Goal: Task Accomplishment & Management: Manage account settings

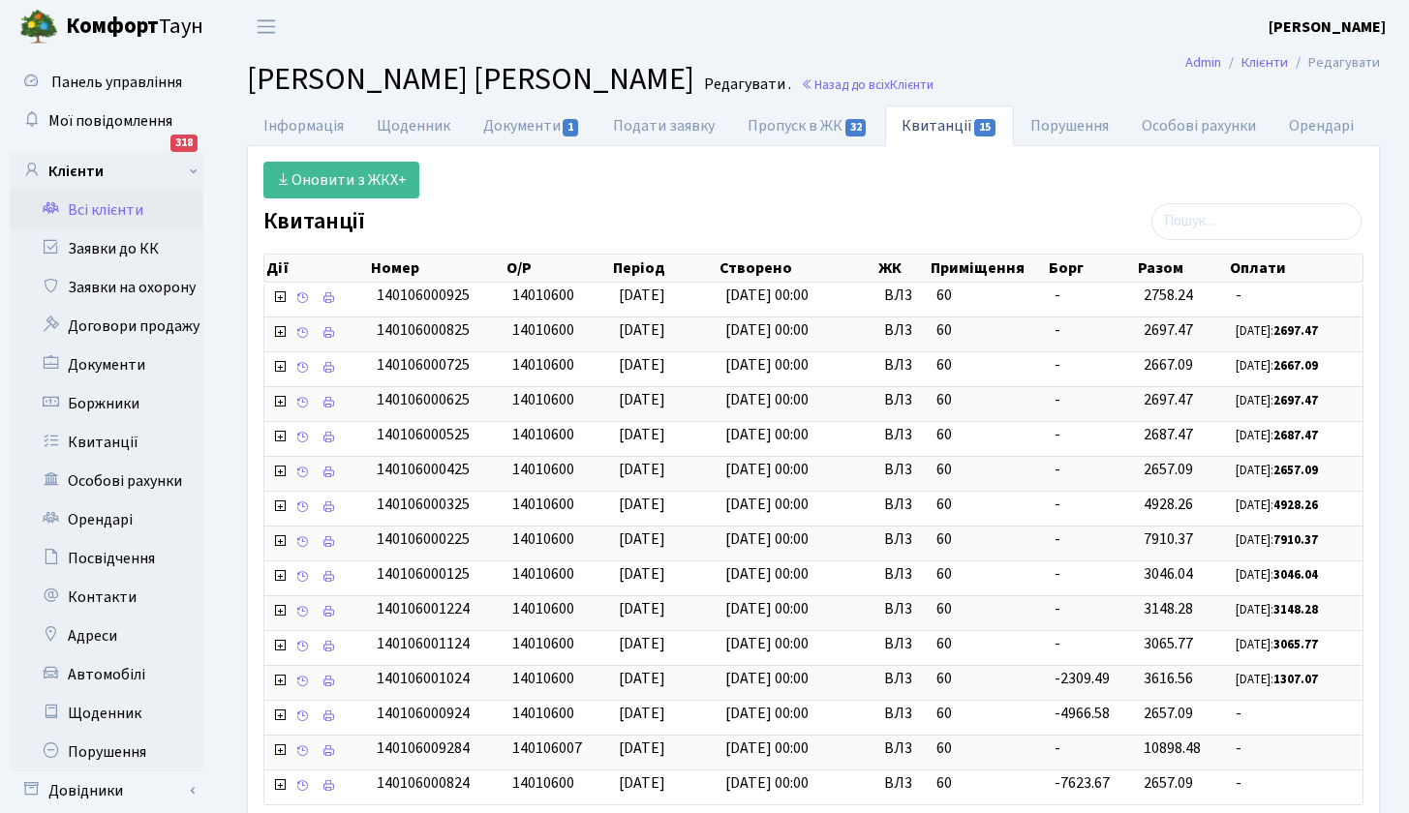
click at [92, 219] on link "Всі клієнти" at bounding box center [107, 210] width 194 height 39
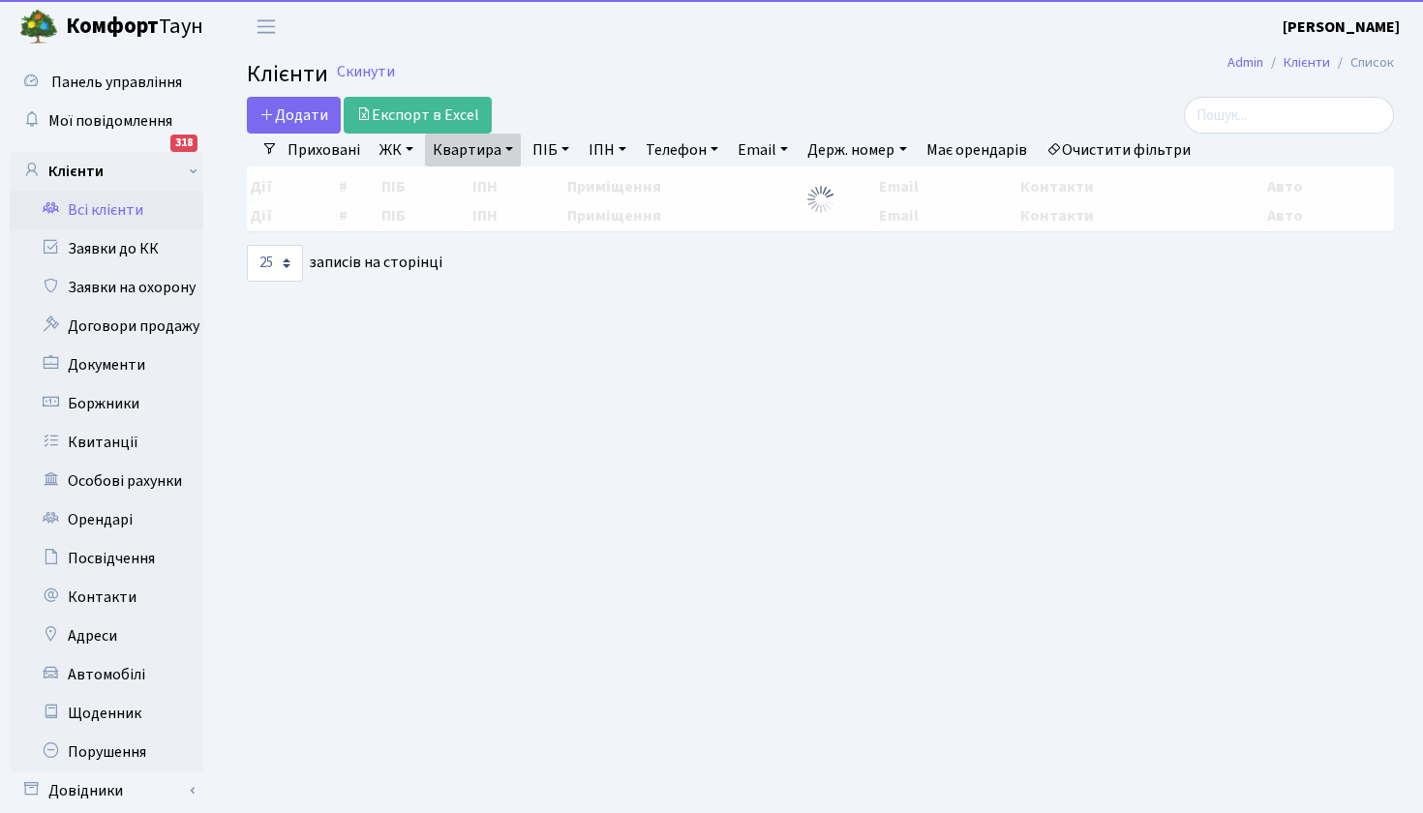
select select "25"
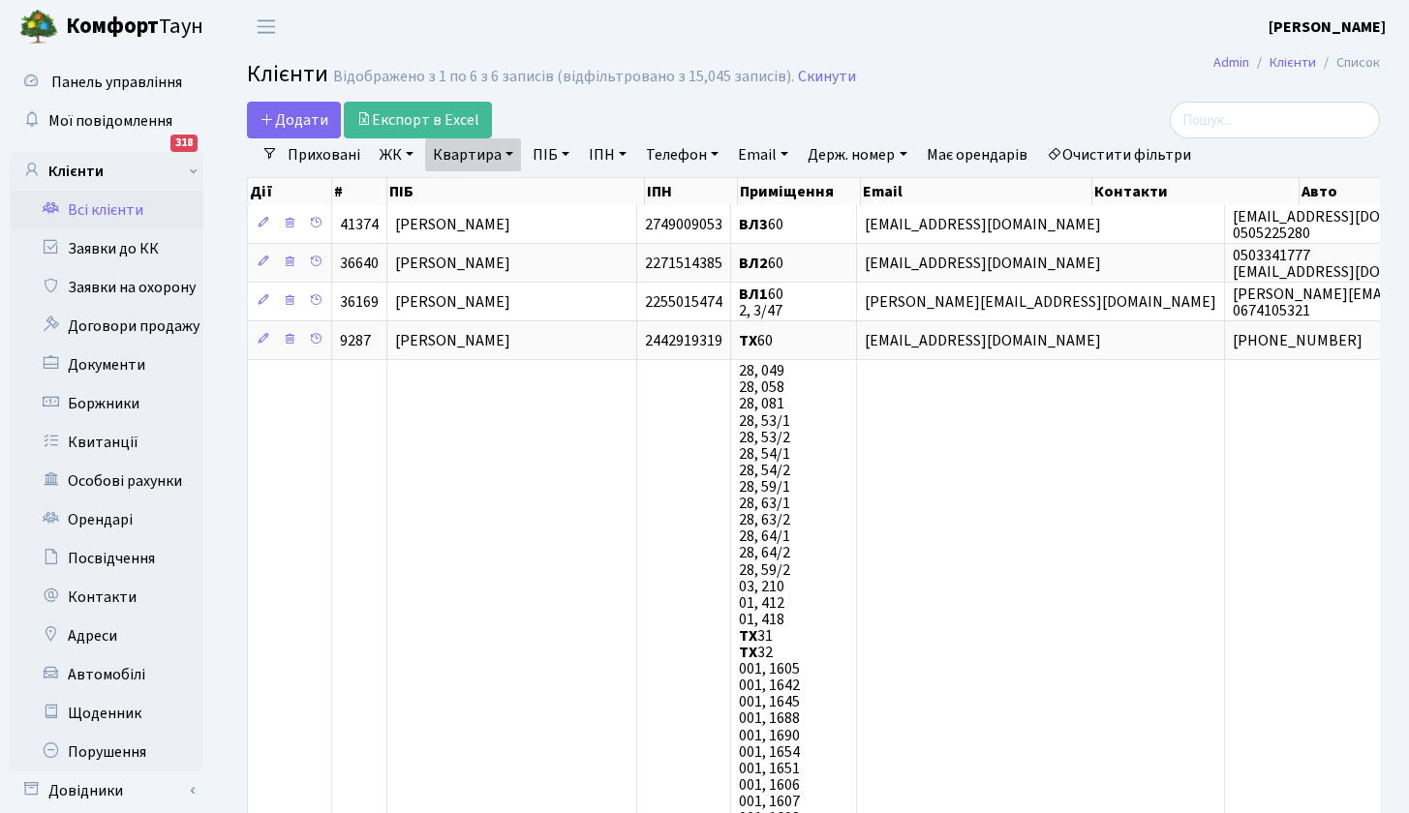
click at [506, 155] on link "Квартира" at bounding box center [473, 154] width 96 height 33
type input "70"
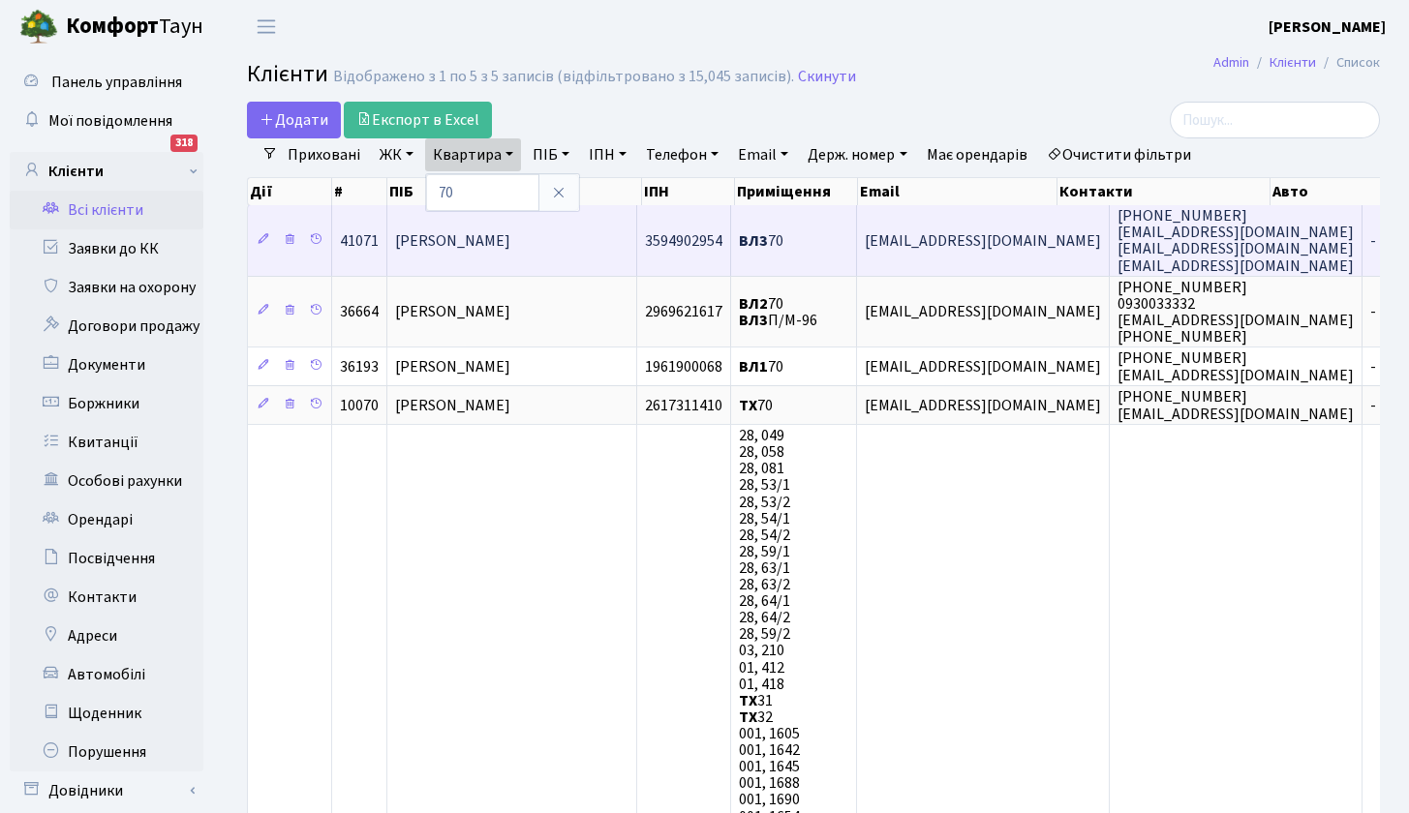
click at [510, 240] on span "Берещук Ярослав Олександрович" at bounding box center [452, 240] width 115 height 21
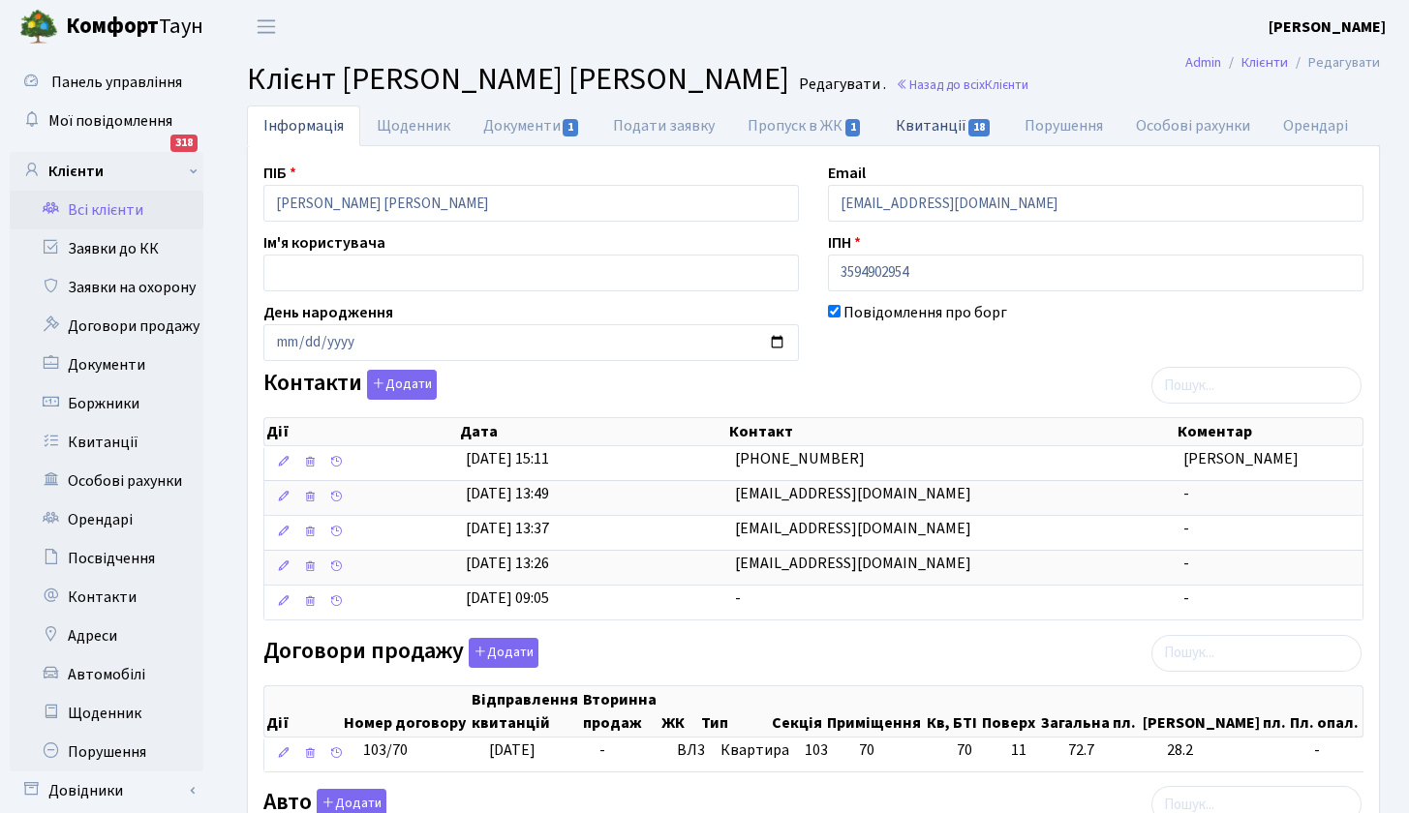
click at [954, 123] on link "Квитанції 18" at bounding box center [943, 126] width 129 height 40
select select "25"
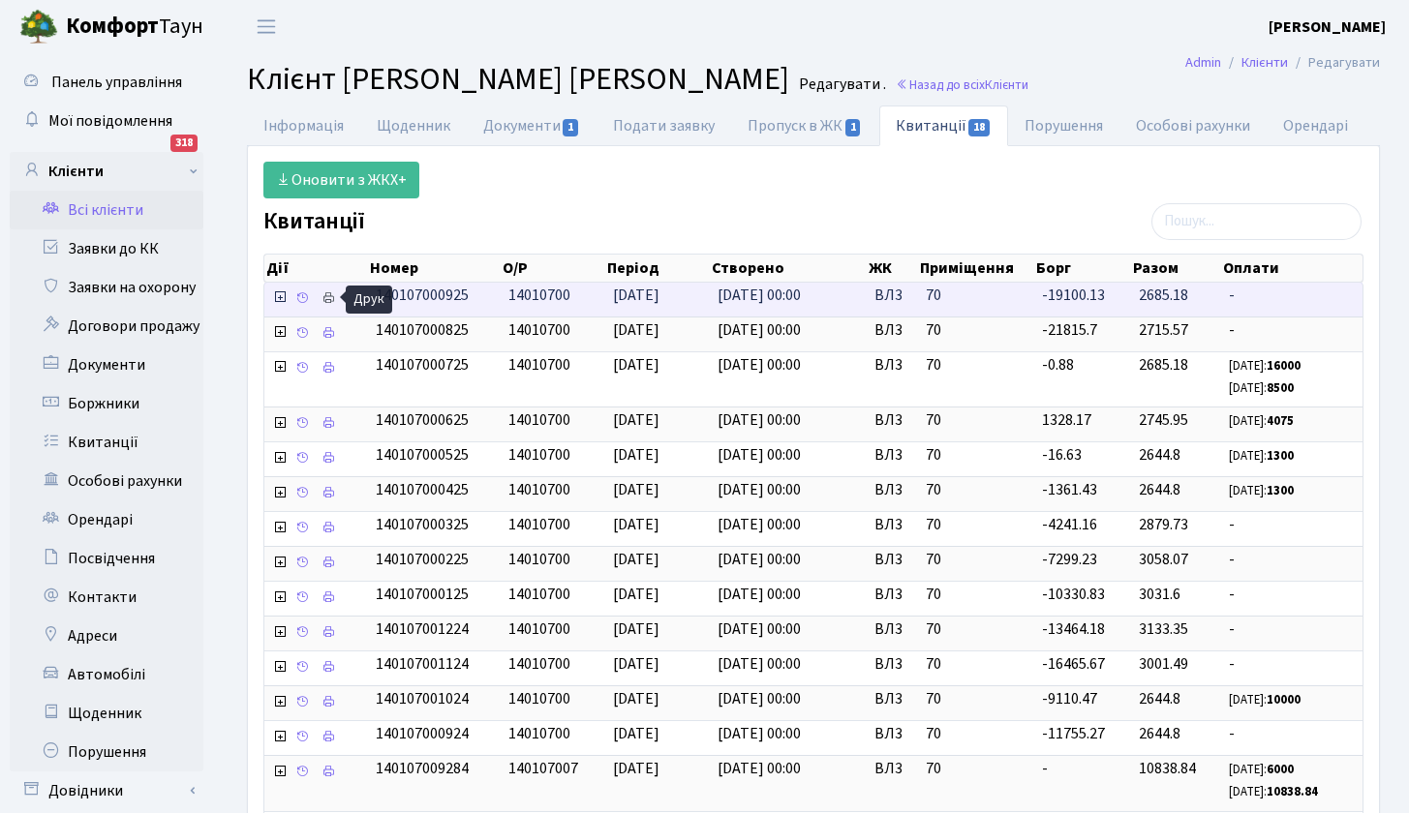
click at [333, 298] on icon at bounding box center [328, 298] width 14 height 14
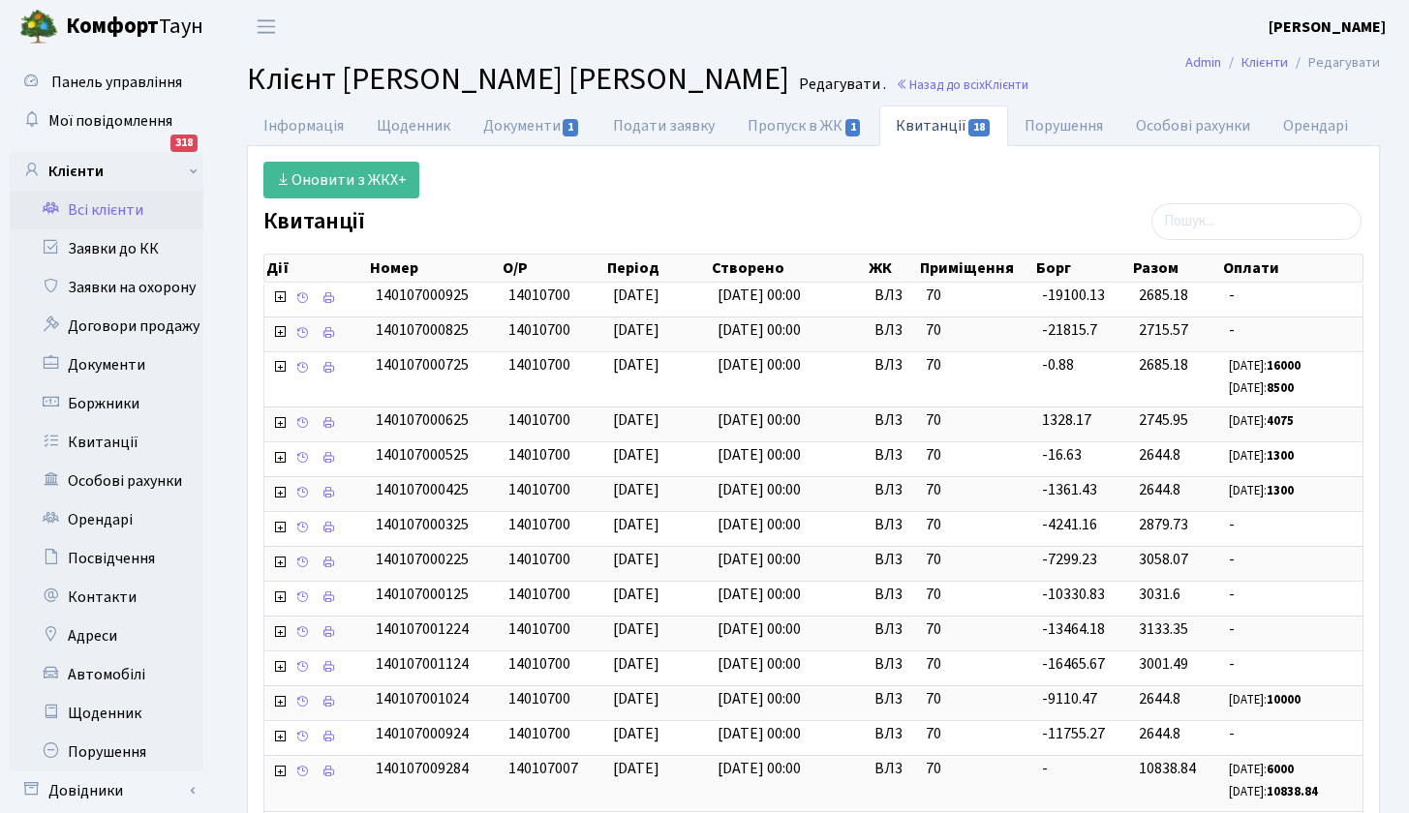
click at [108, 209] on link "Всі клієнти" at bounding box center [107, 210] width 194 height 39
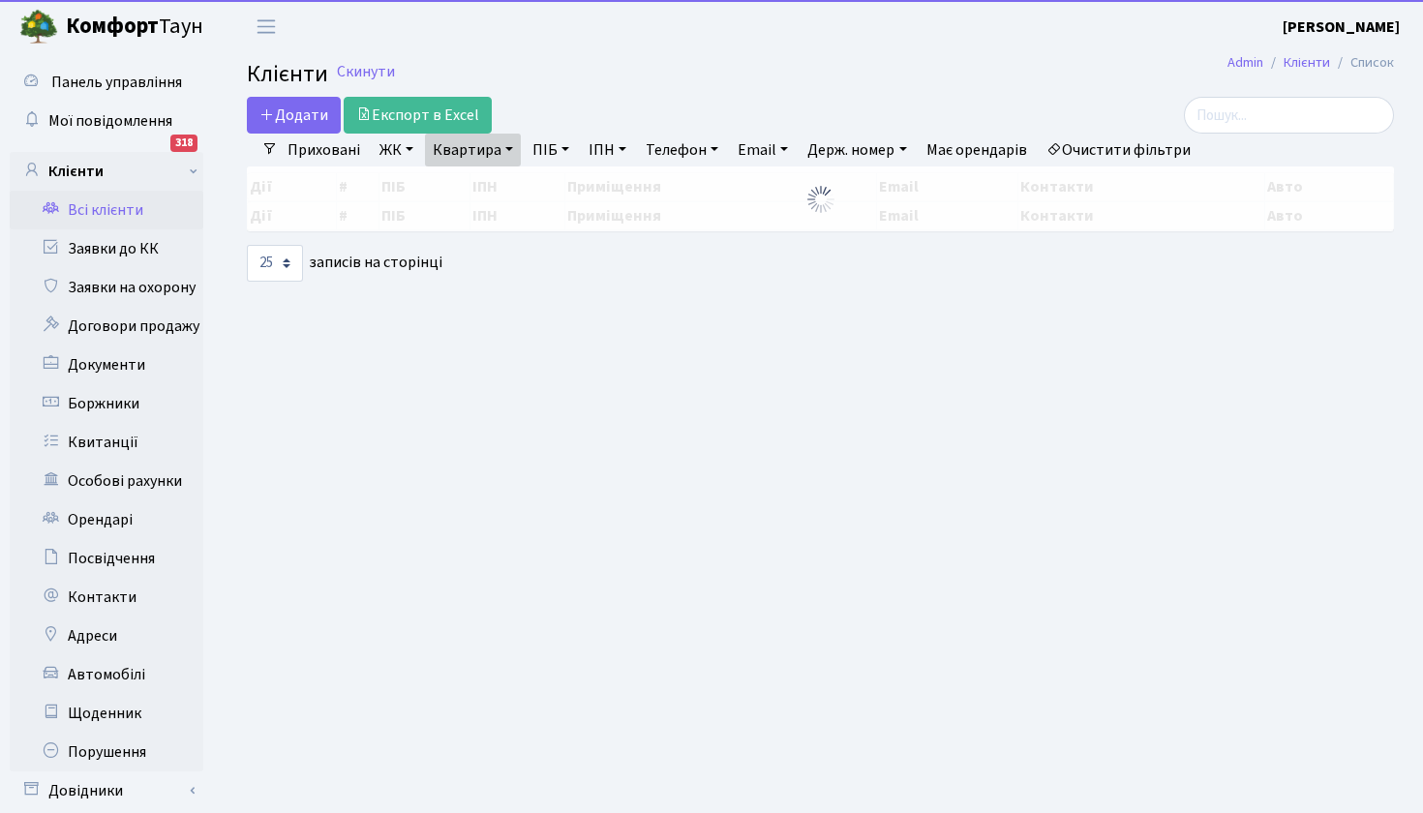
select select "25"
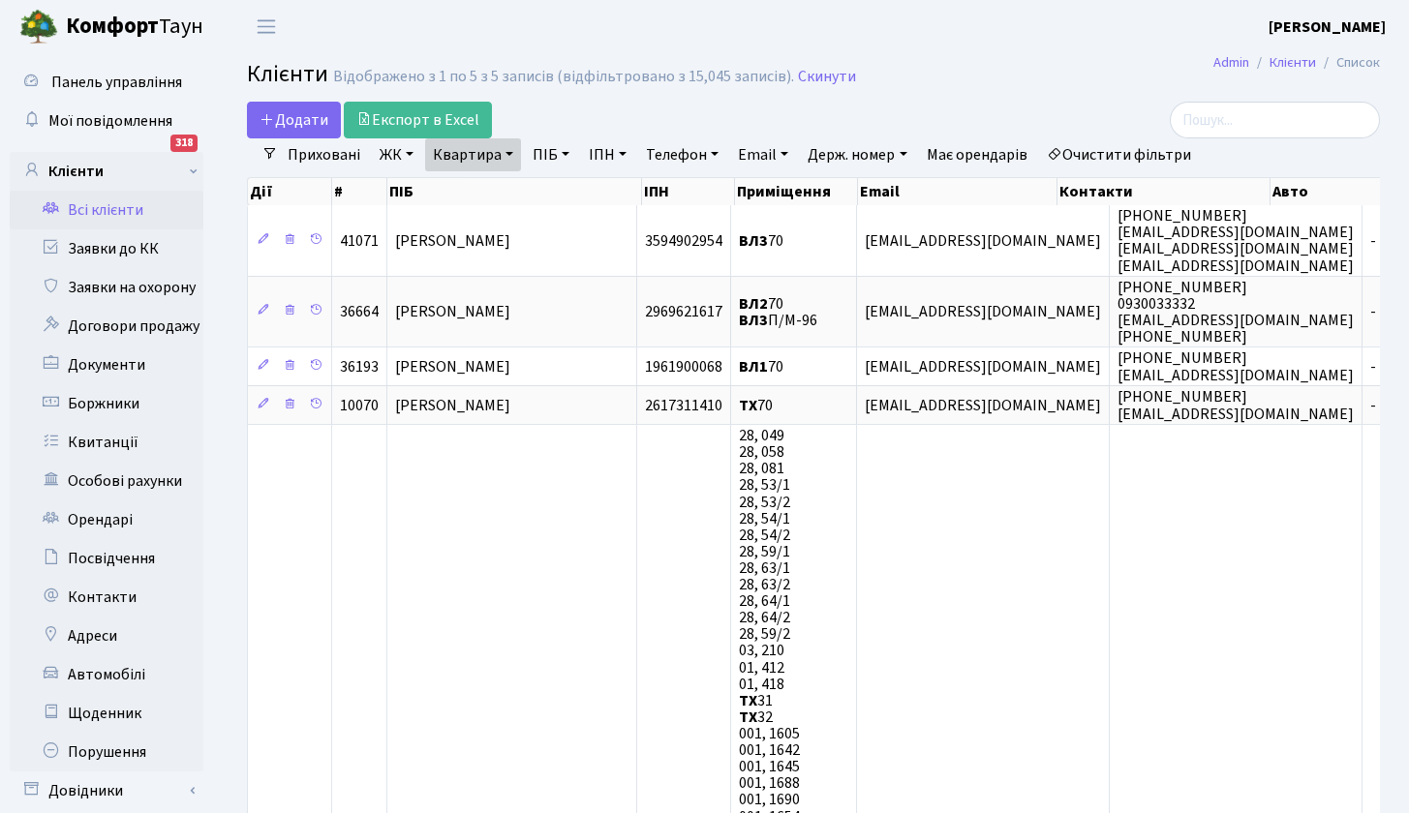
click at [502, 155] on link "Квартира" at bounding box center [473, 154] width 96 height 33
type input "72"
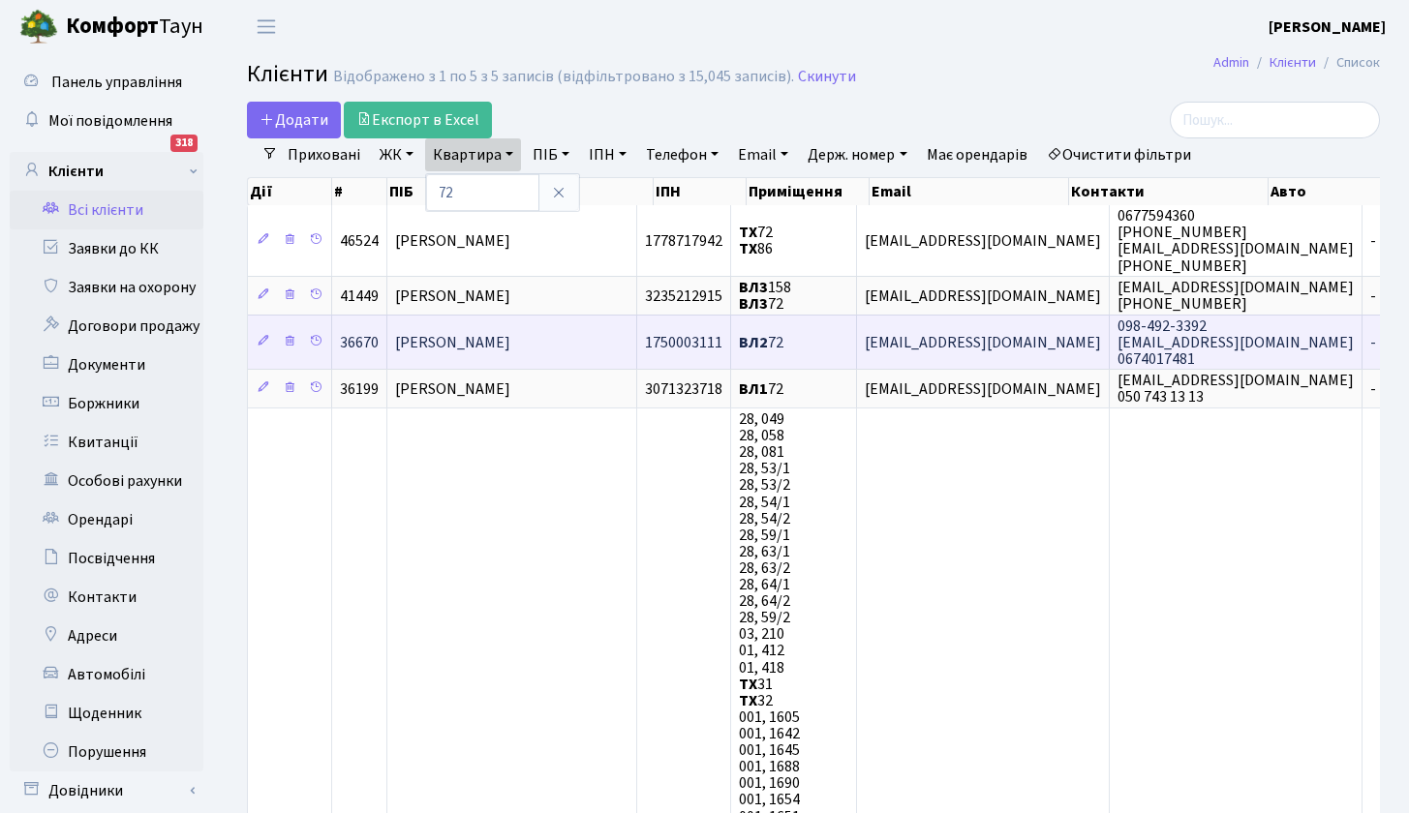
click at [444, 339] on span "Столяревський Валерій Максимович" at bounding box center [452, 342] width 115 height 21
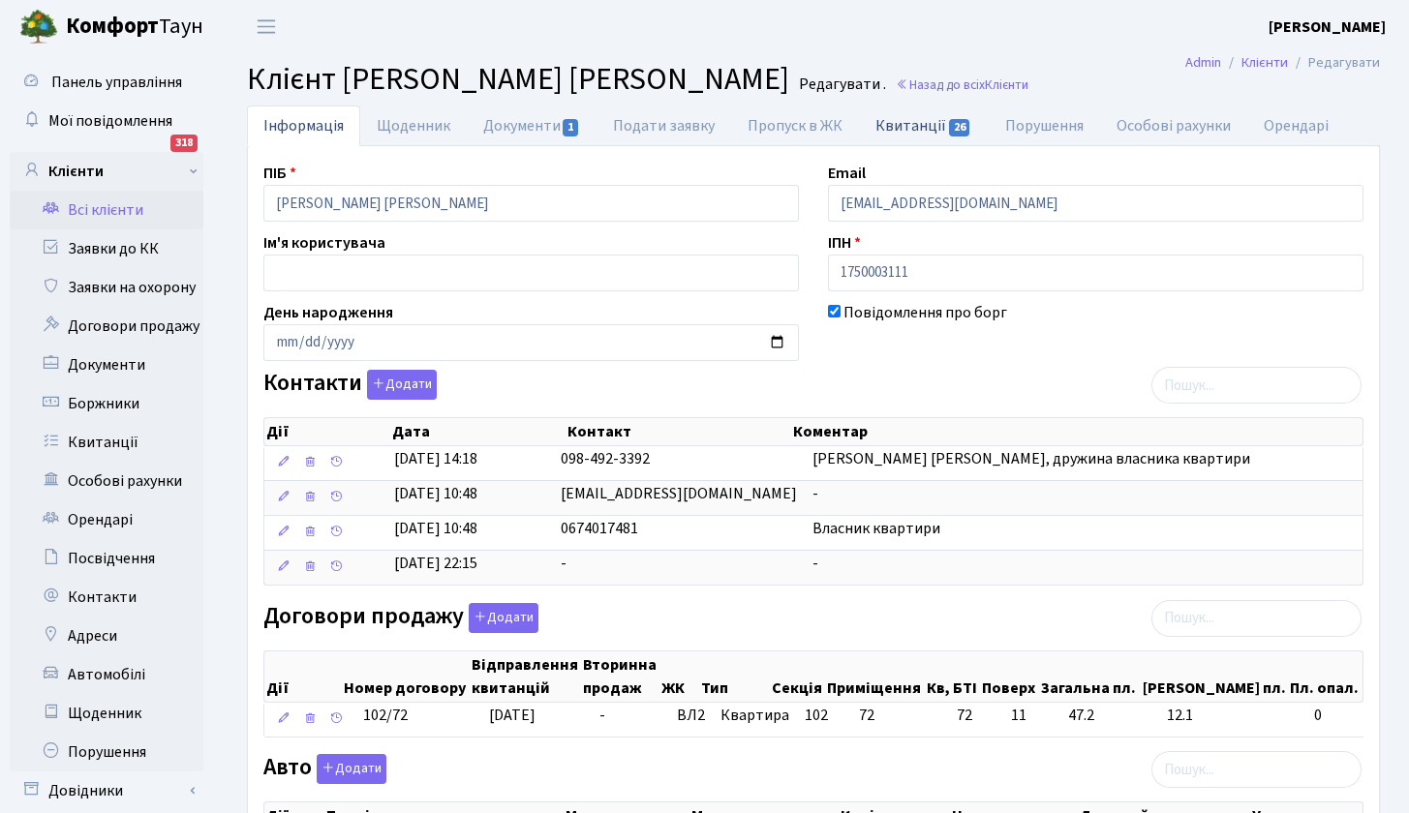
click at [920, 124] on link "Квитанції 26" at bounding box center [923, 126] width 129 height 40
select select "25"
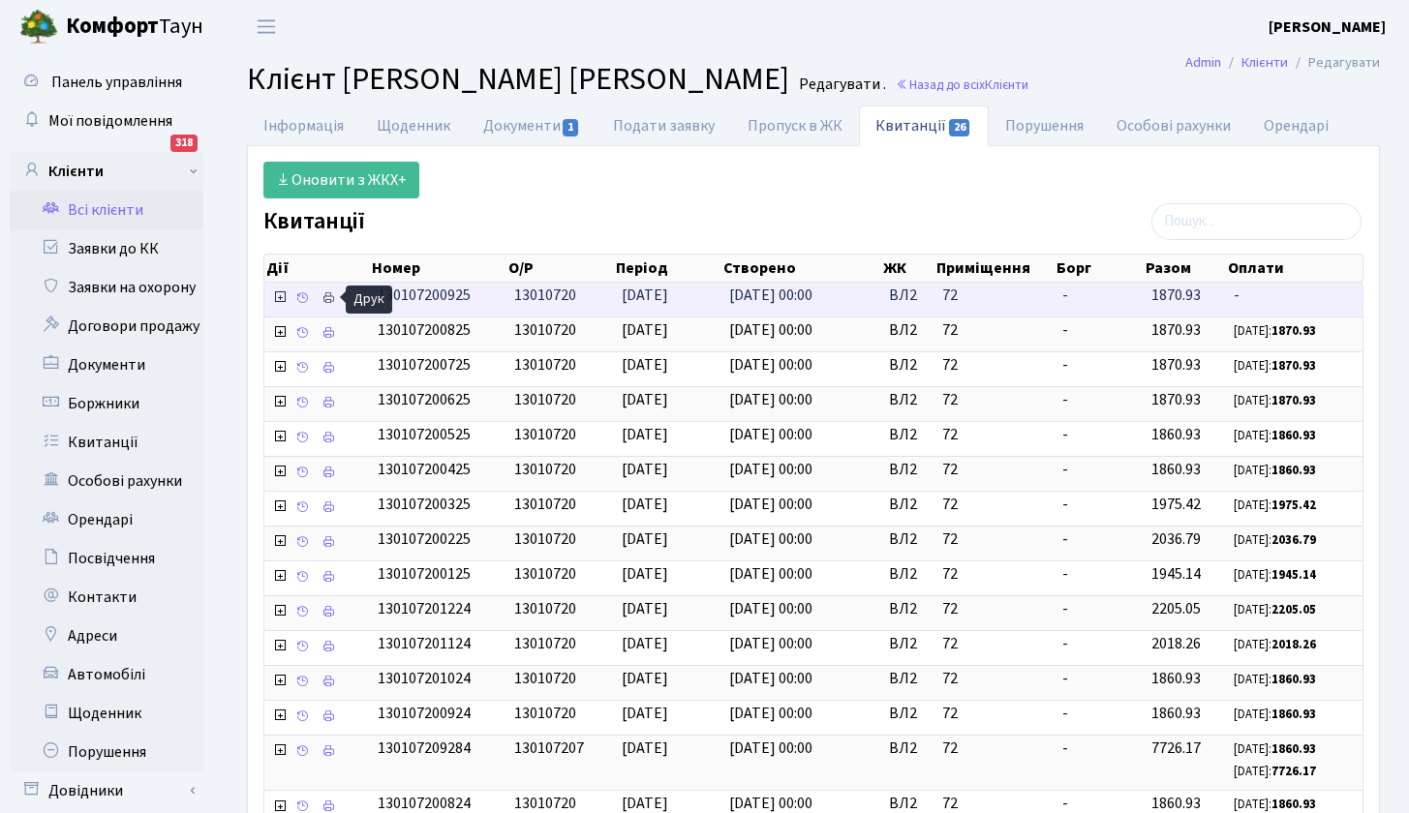
click at [331, 298] on icon at bounding box center [328, 298] width 14 height 14
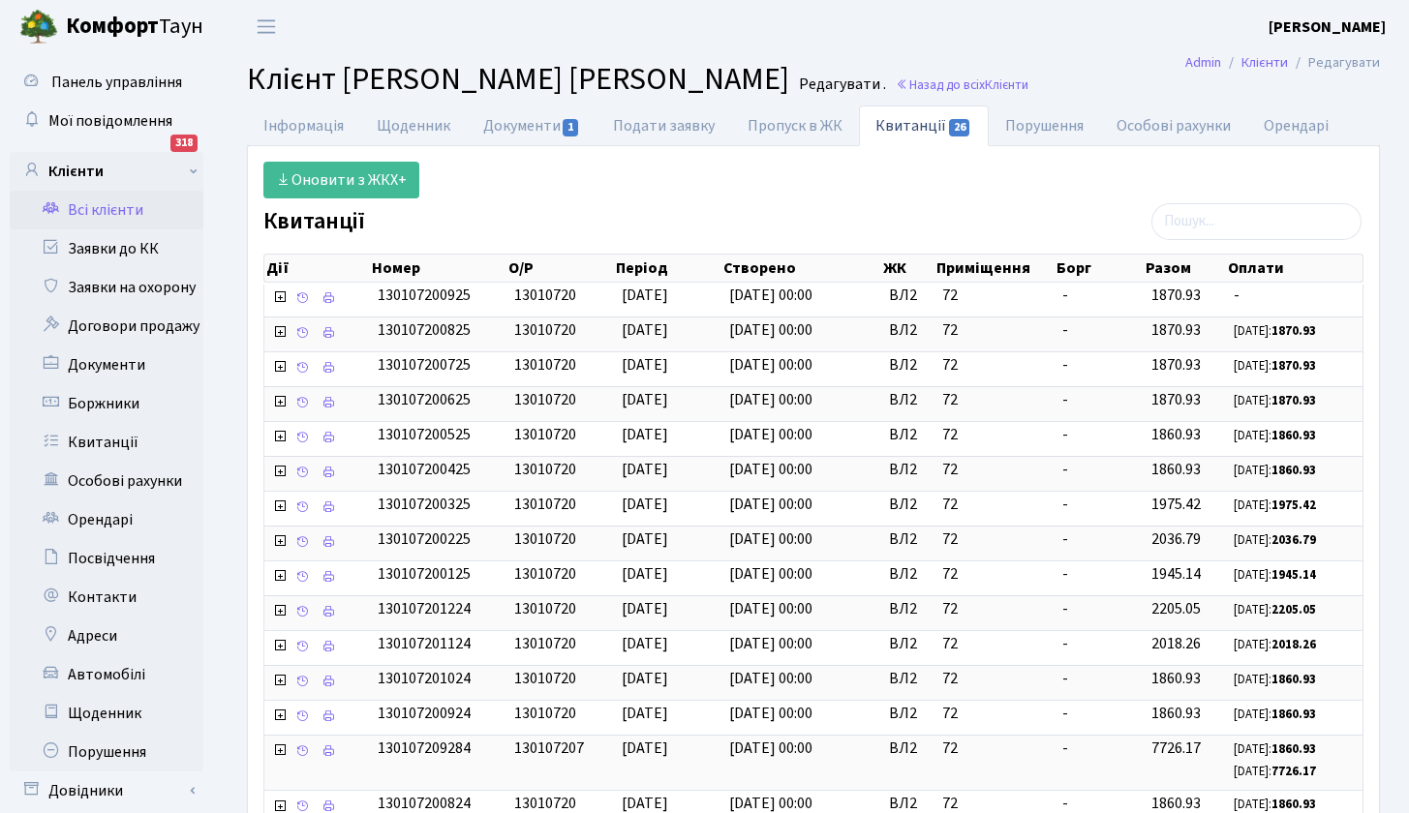
click at [124, 207] on link "Всі клієнти" at bounding box center [107, 210] width 194 height 39
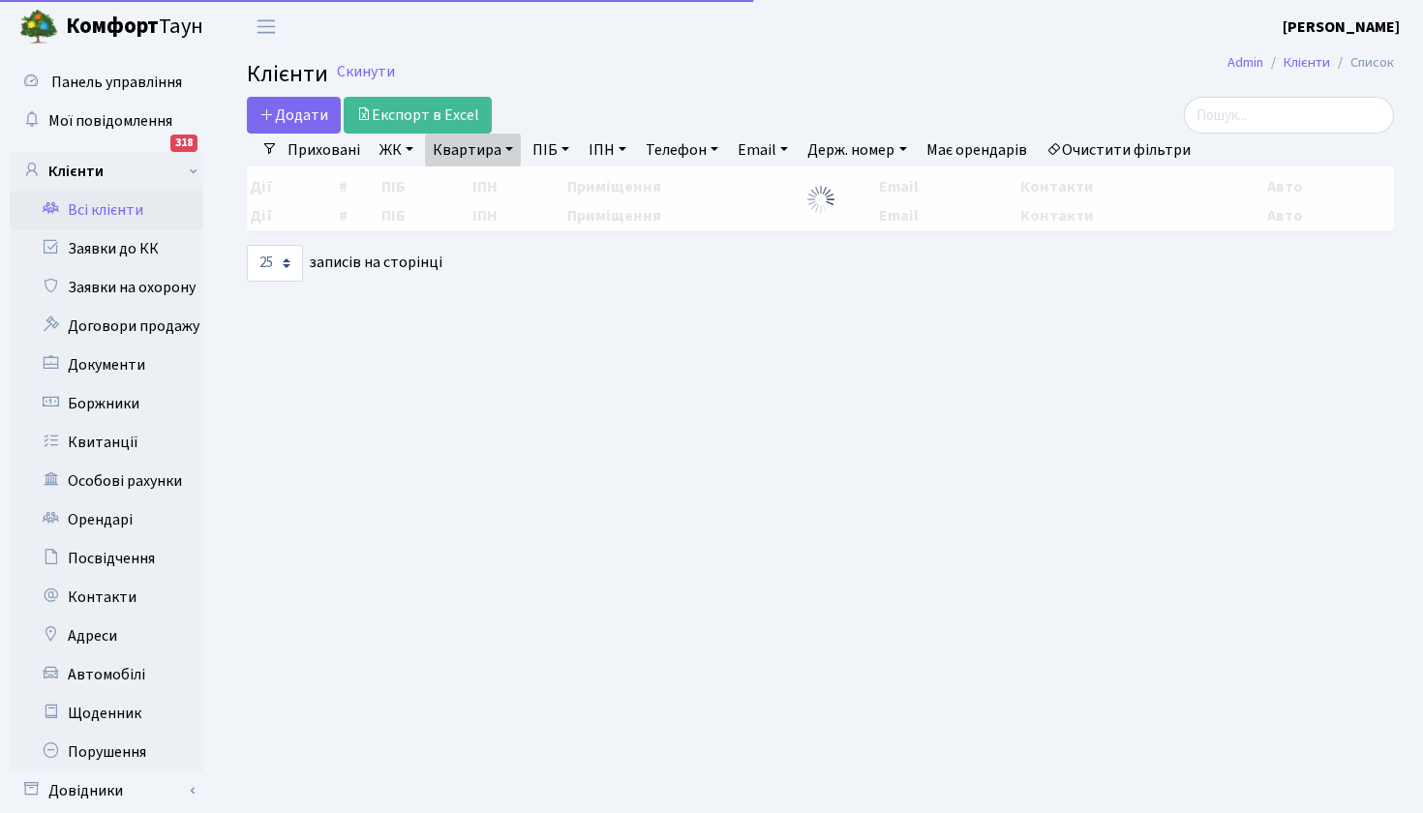
select select "25"
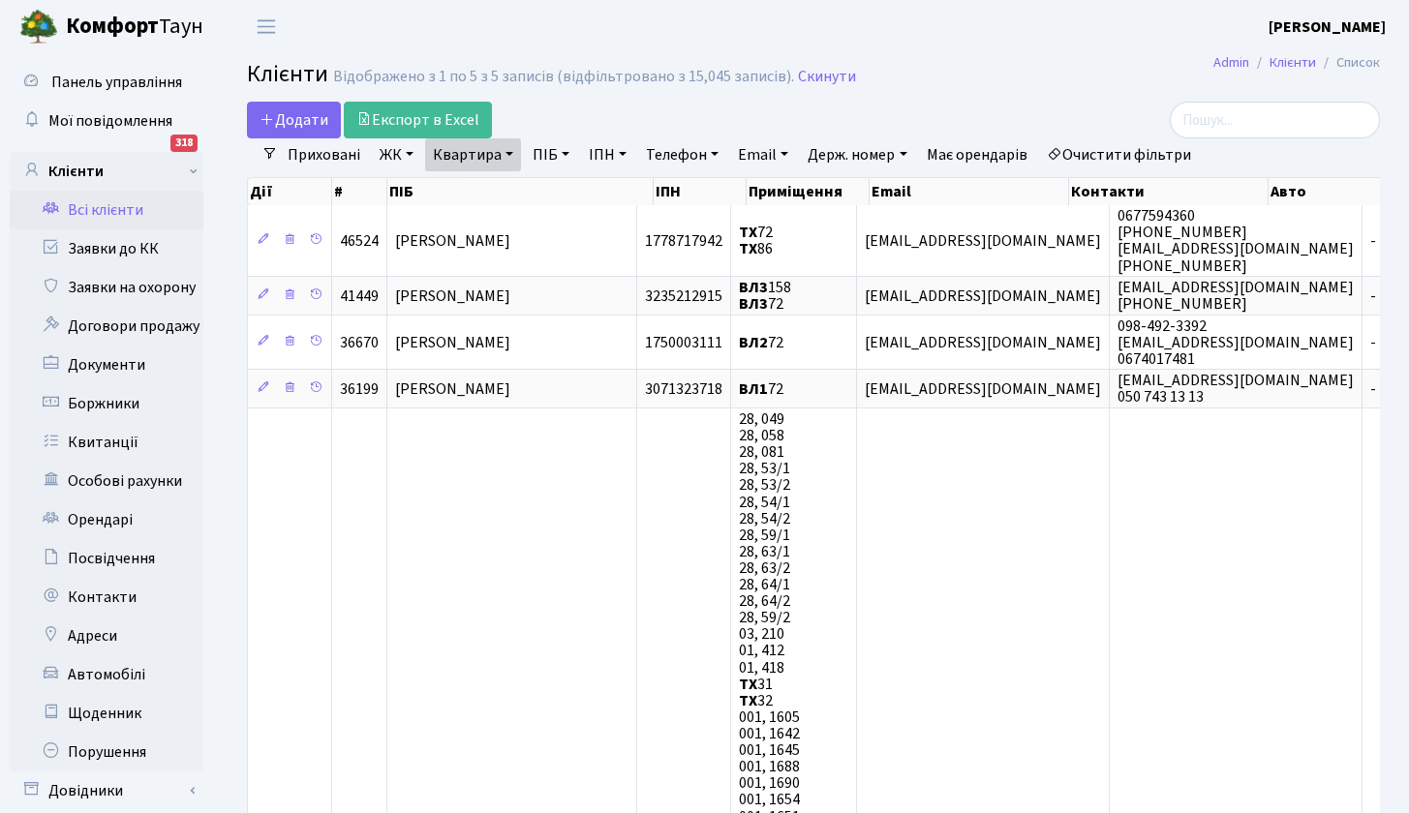
click at [496, 149] on link "Квартира" at bounding box center [473, 154] width 96 height 33
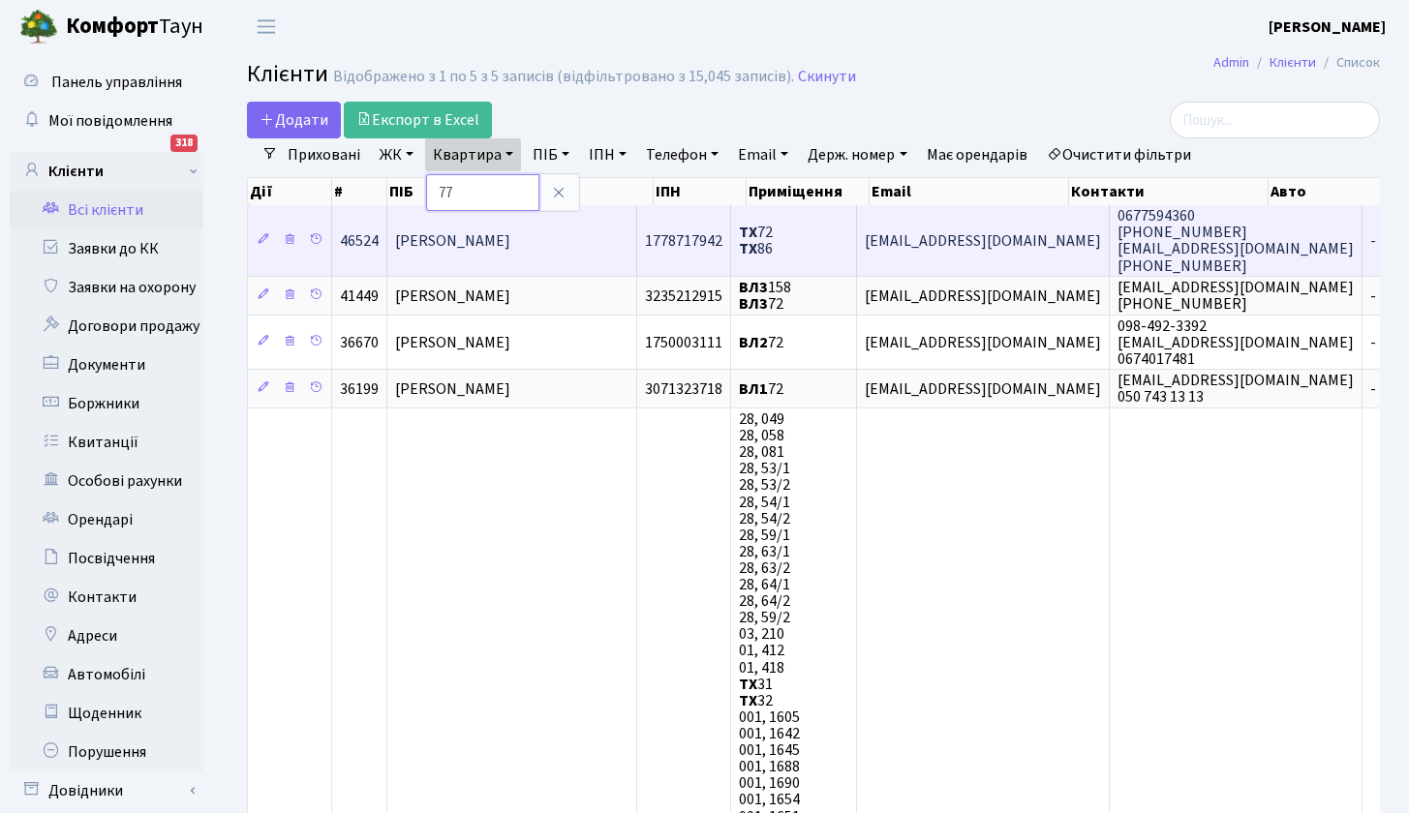
type input "77"
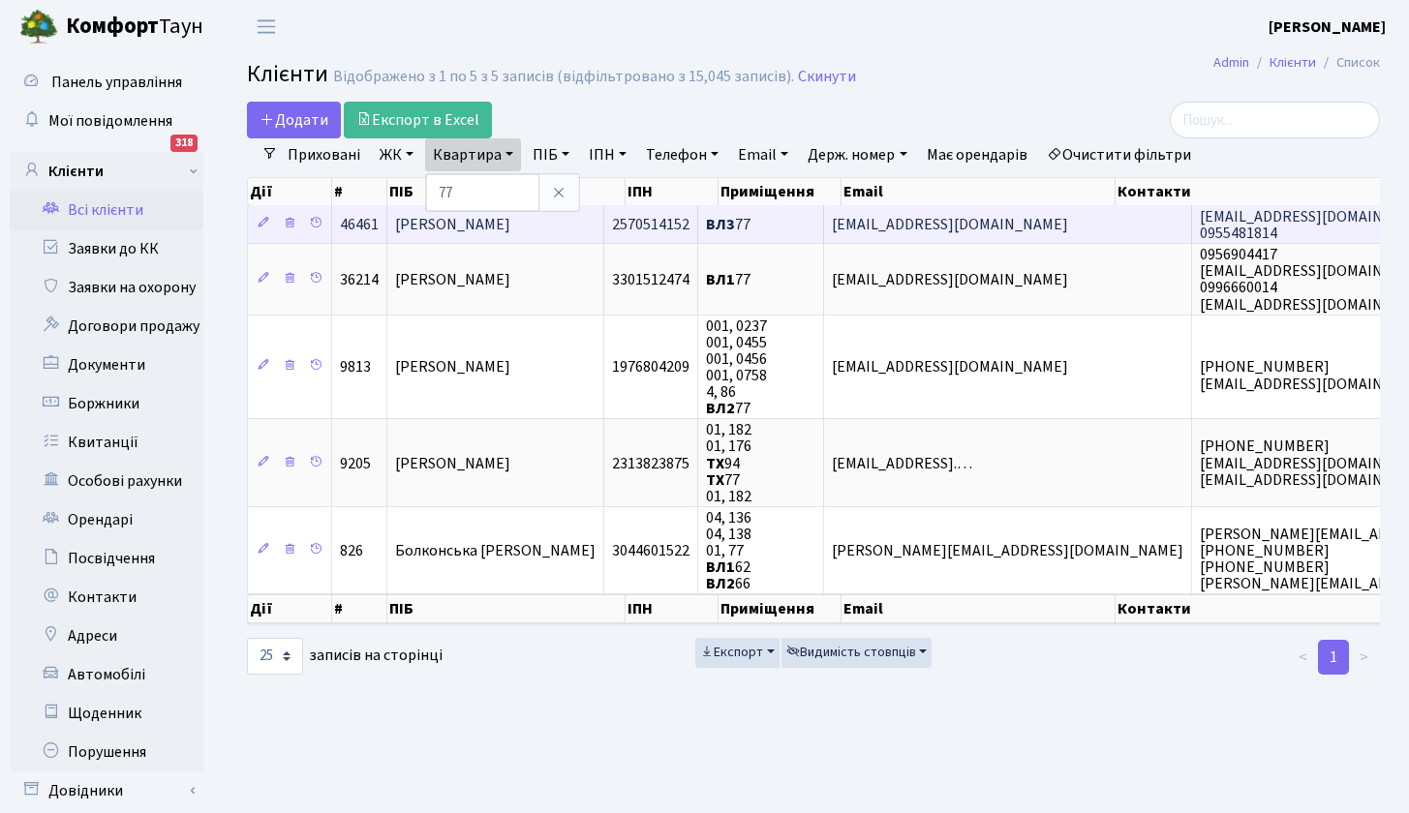
click at [466, 226] on span "[PERSON_NAME]" at bounding box center [452, 224] width 115 height 21
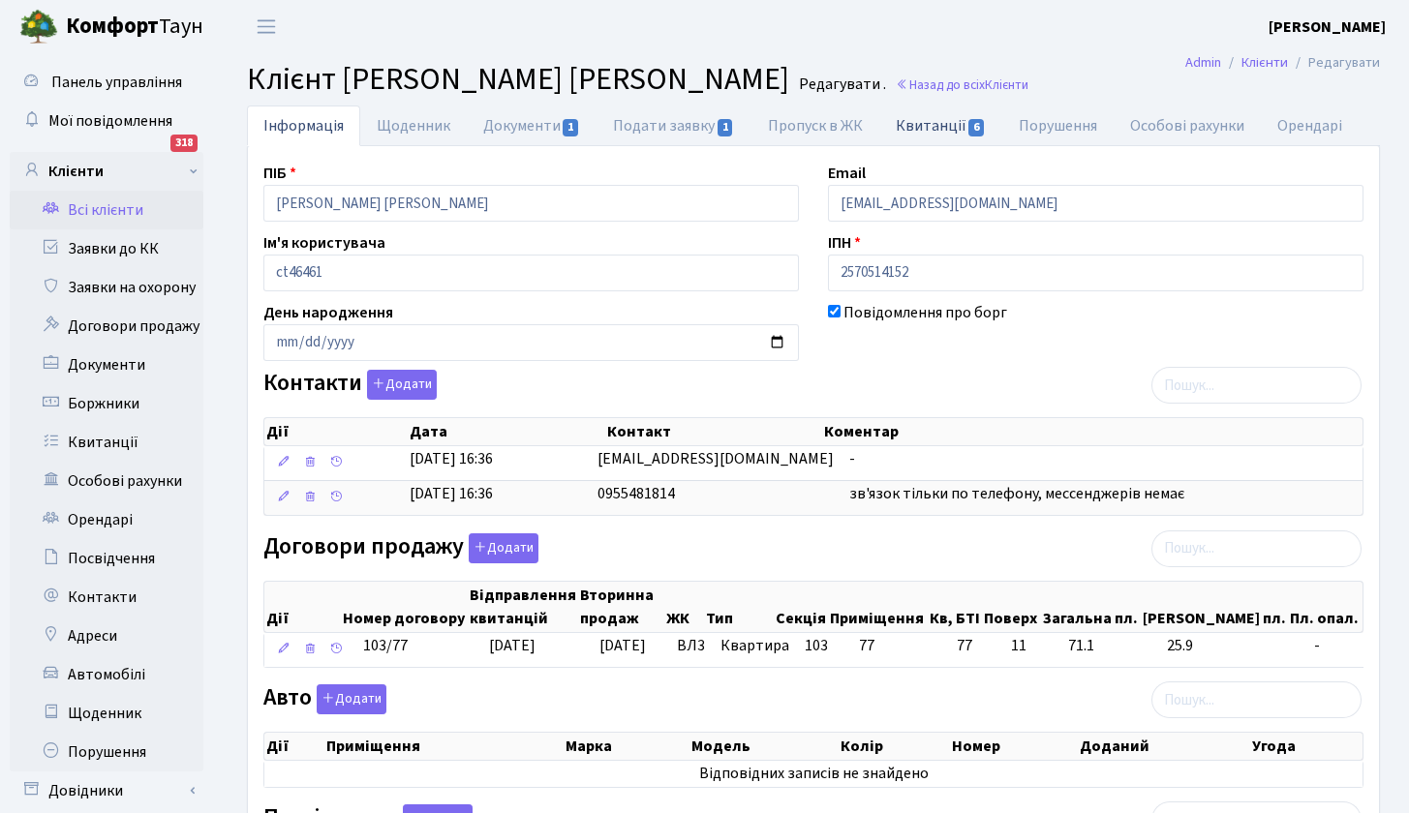
click at [933, 122] on link "Квитанції 6" at bounding box center [940, 126] width 123 height 40
select select "25"
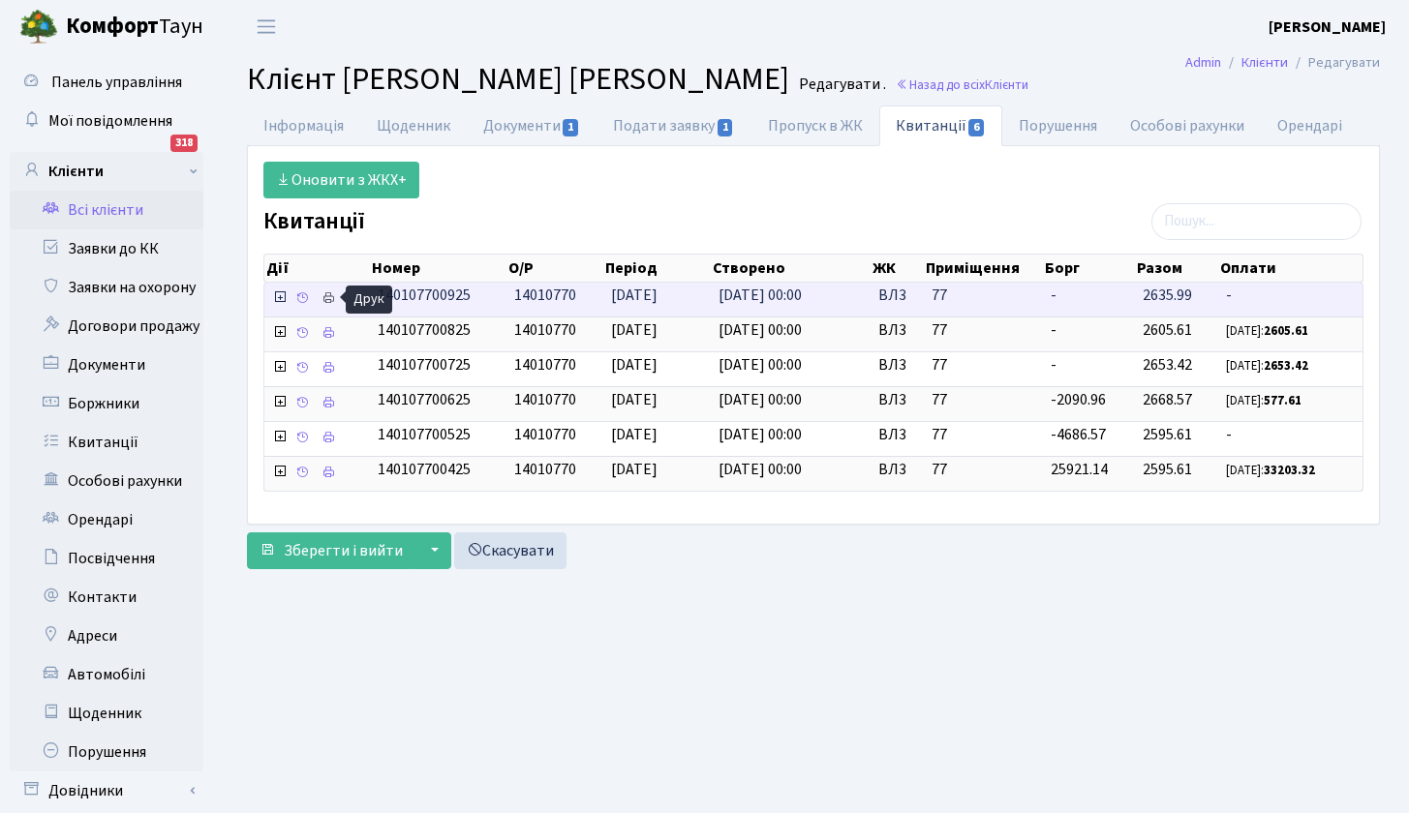
click at [327, 297] on icon at bounding box center [328, 298] width 14 height 14
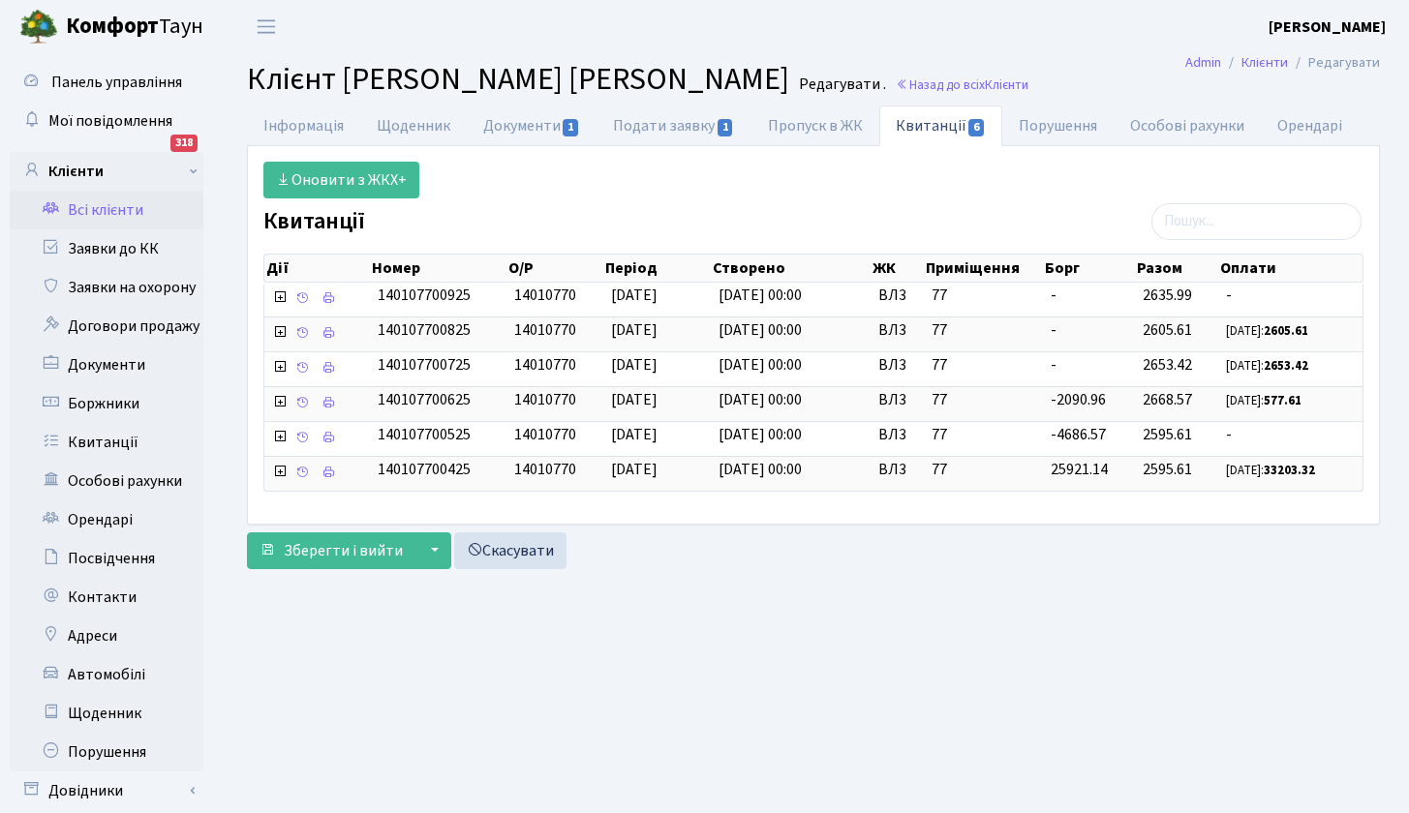
click at [121, 205] on link "Всі клієнти" at bounding box center [107, 210] width 194 height 39
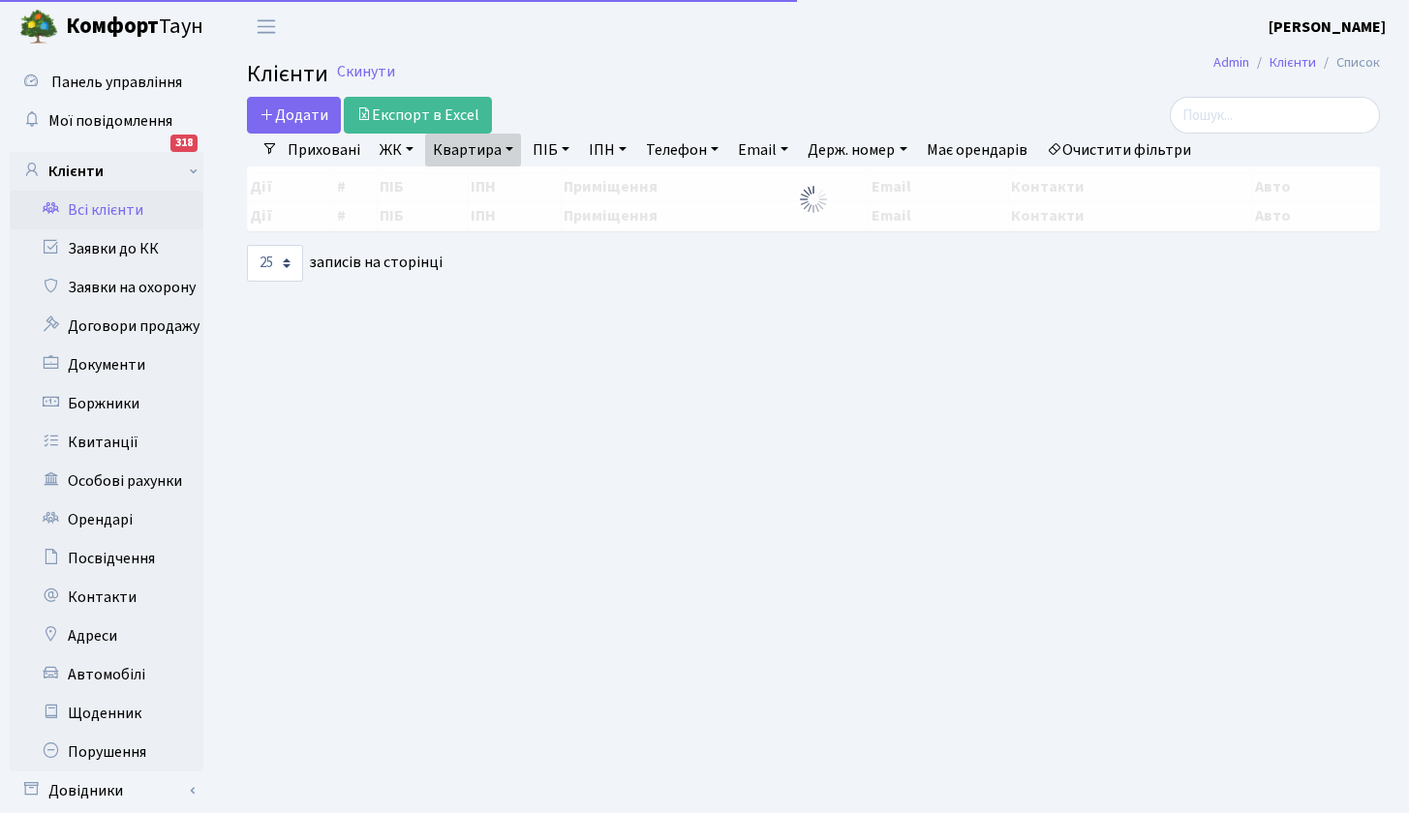
select select "25"
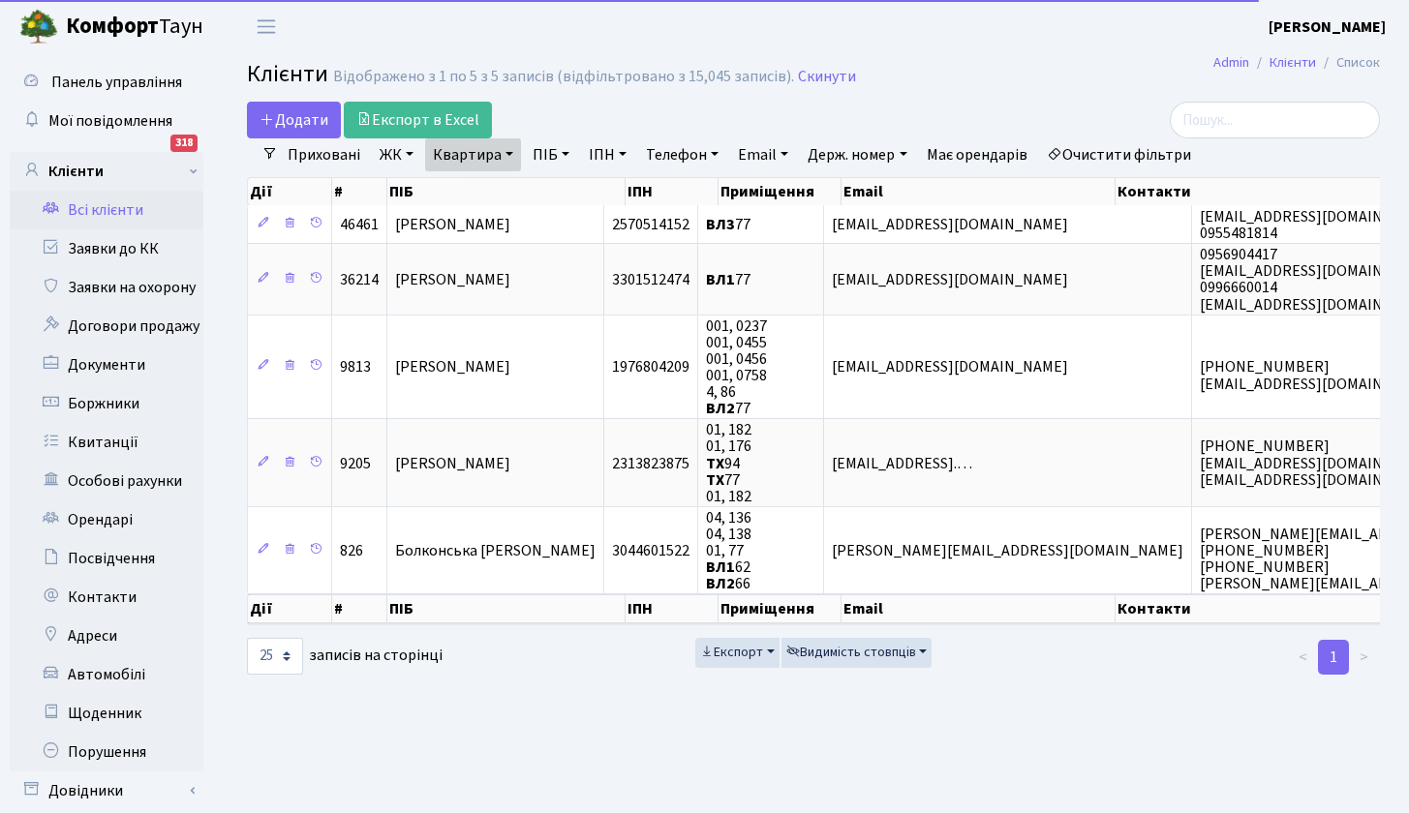
click at [515, 151] on link "Квартира" at bounding box center [473, 154] width 96 height 33
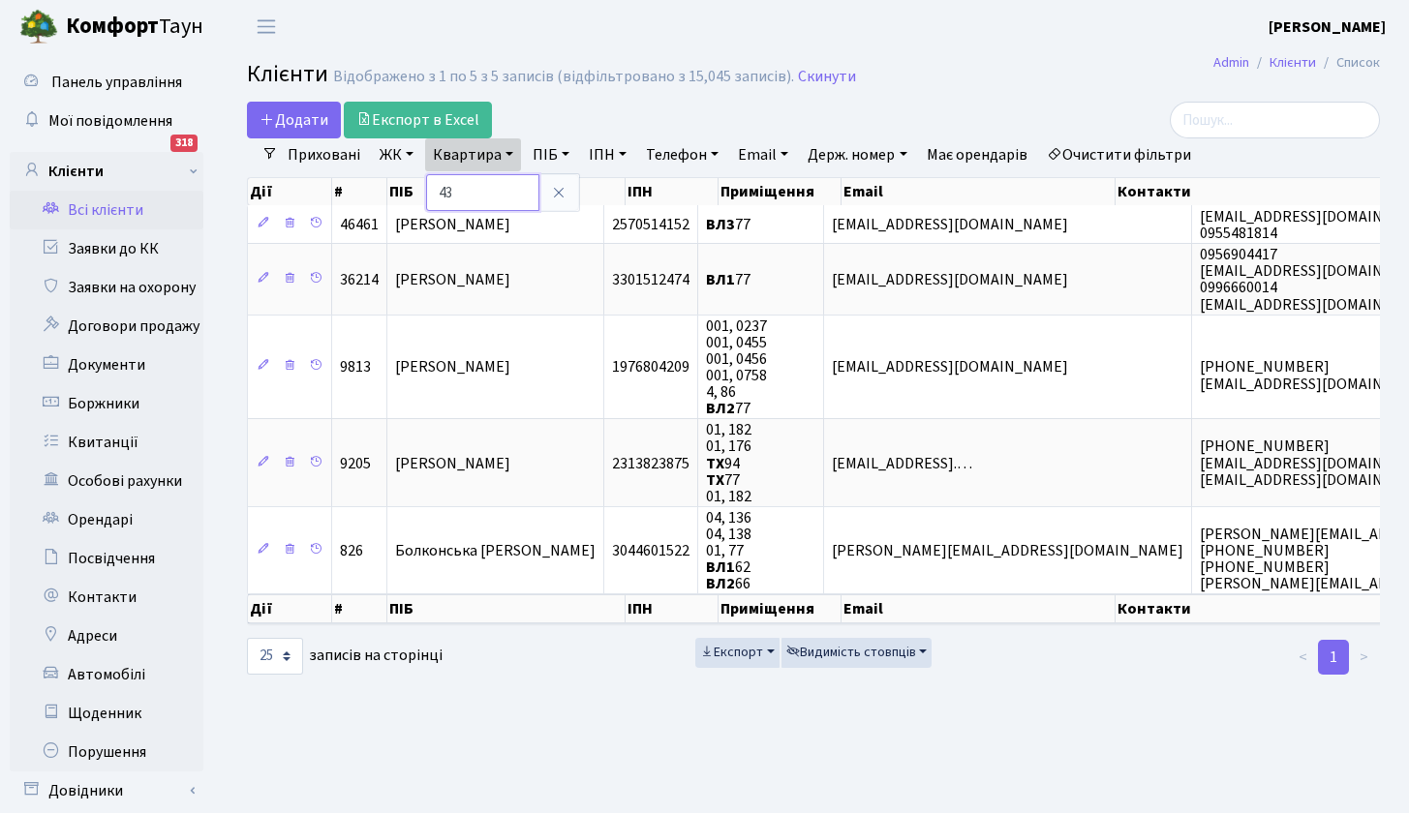
type input "43"
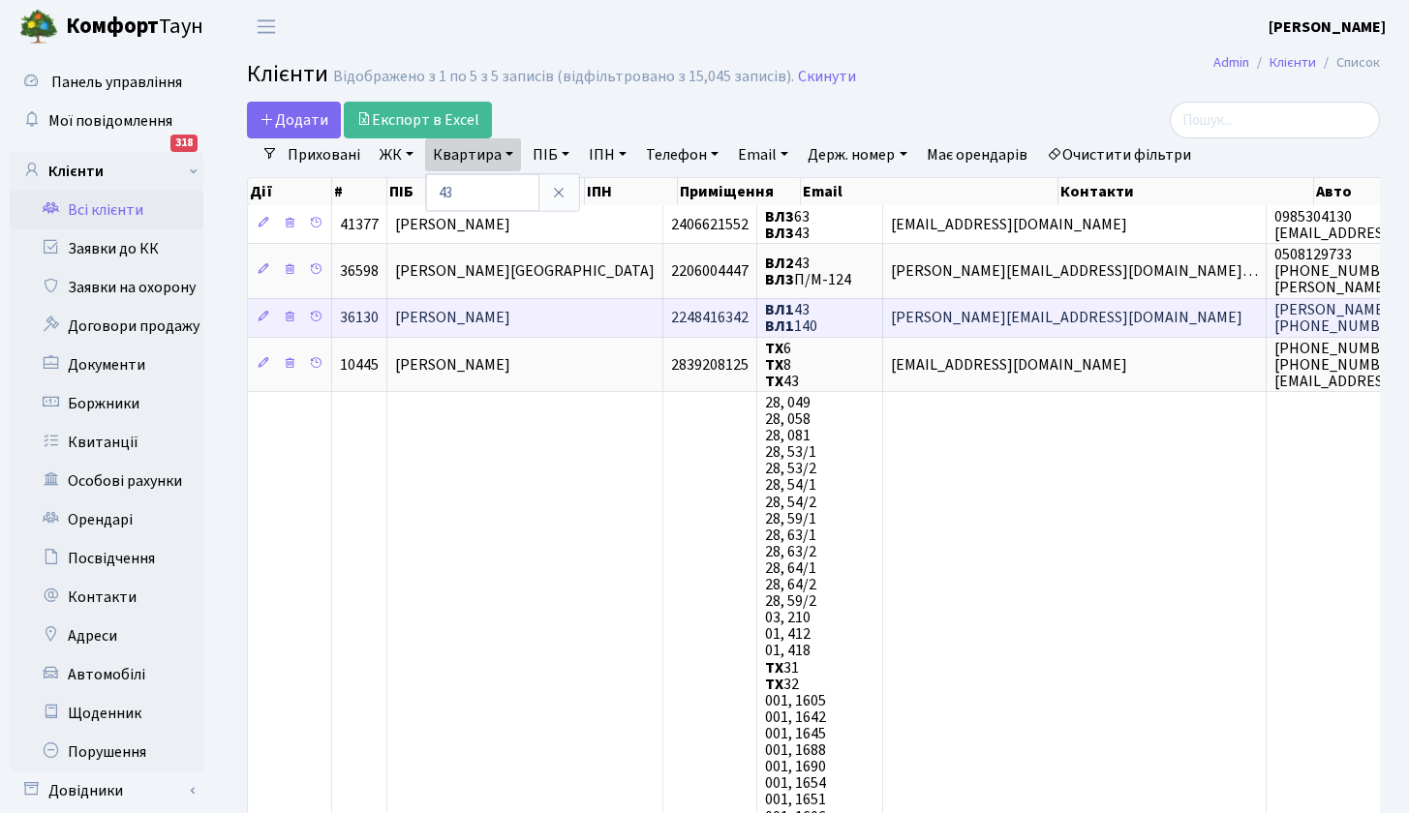
click at [471, 319] on span "[PERSON_NAME]" at bounding box center [452, 318] width 115 height 21
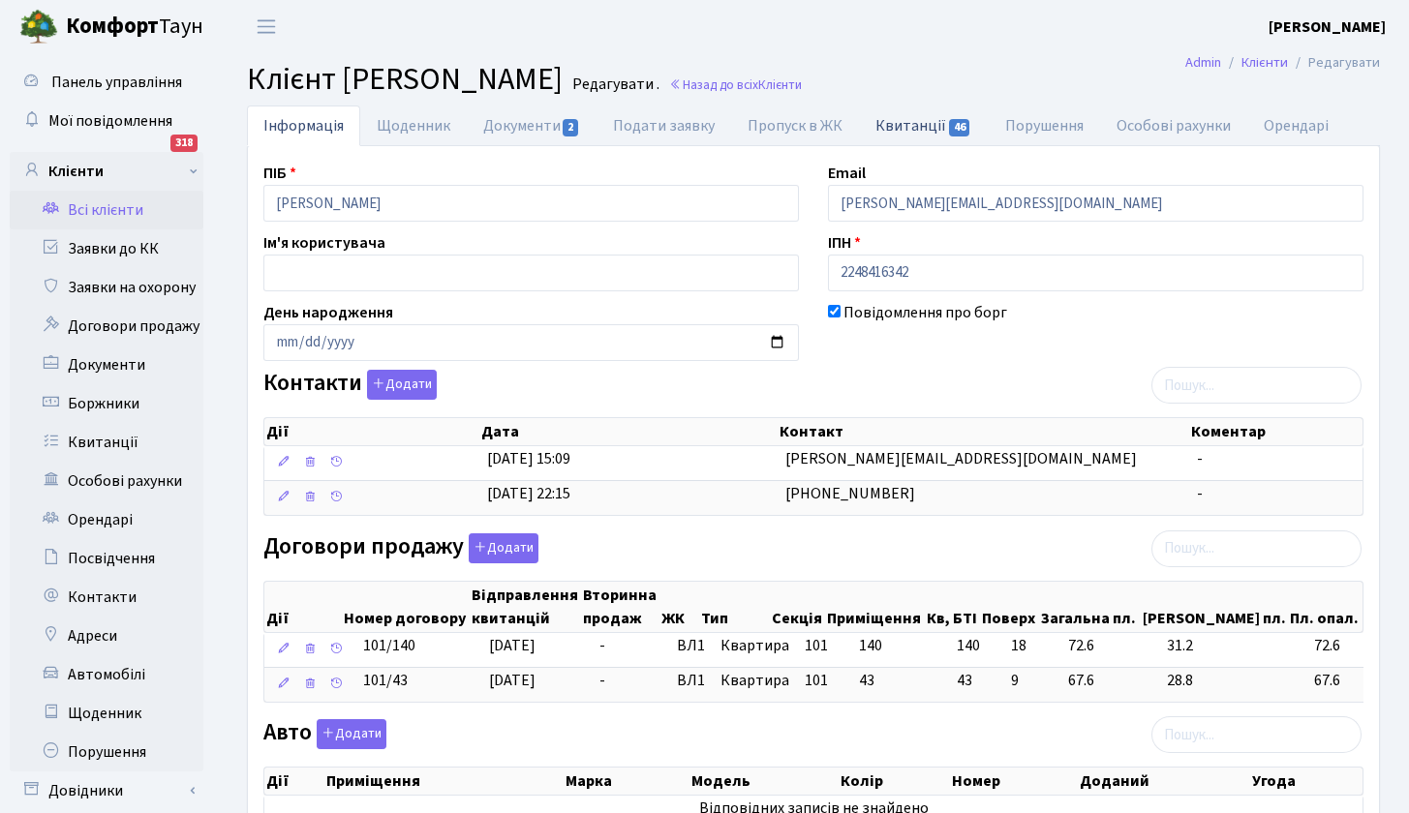
click at [906, 121] on link "Квитанції 46" at bounding box center [923, 126] width 129 height 40
select select "25"
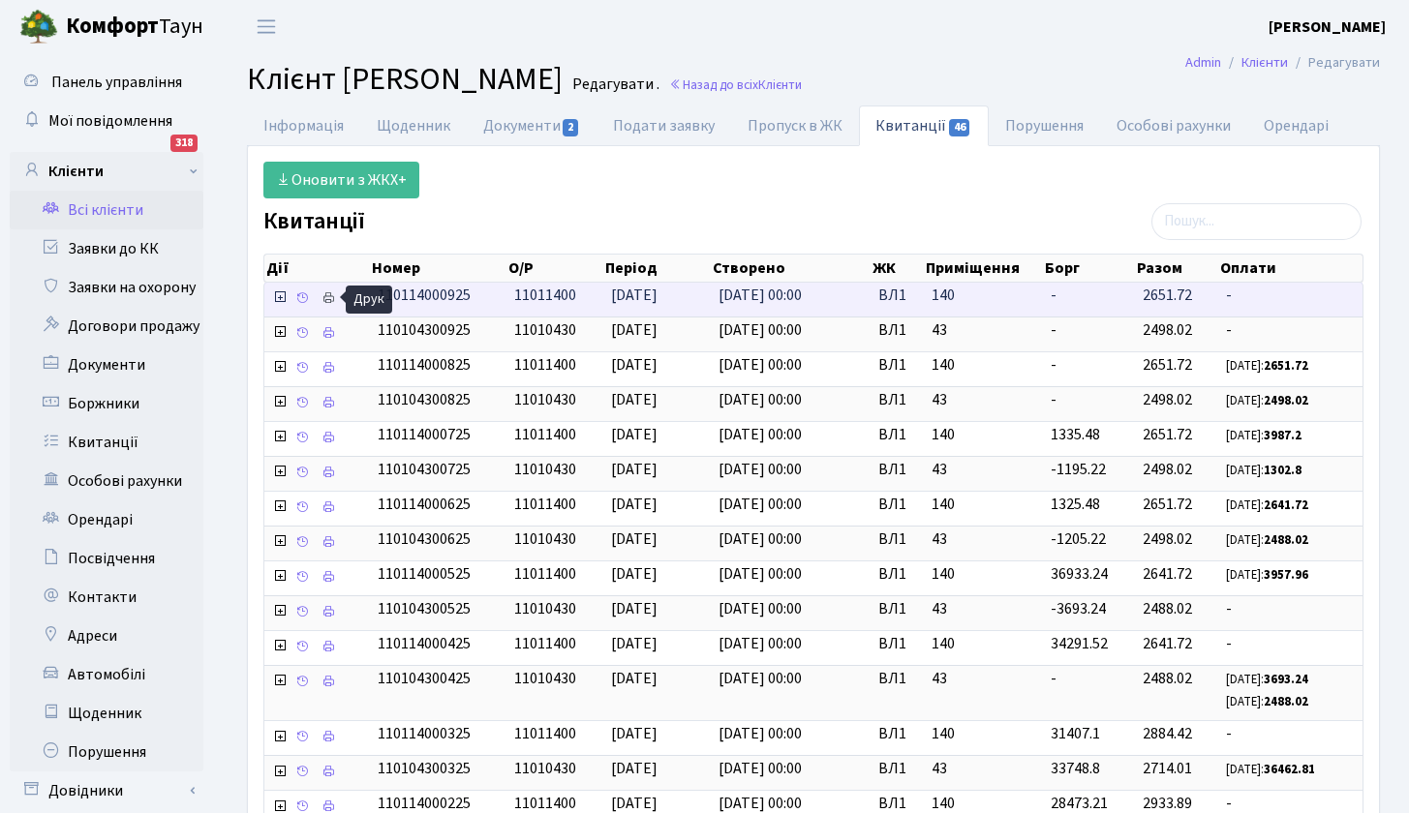
click at [329, 297] on icon at bounding box center [328, 298] width 14 height 14
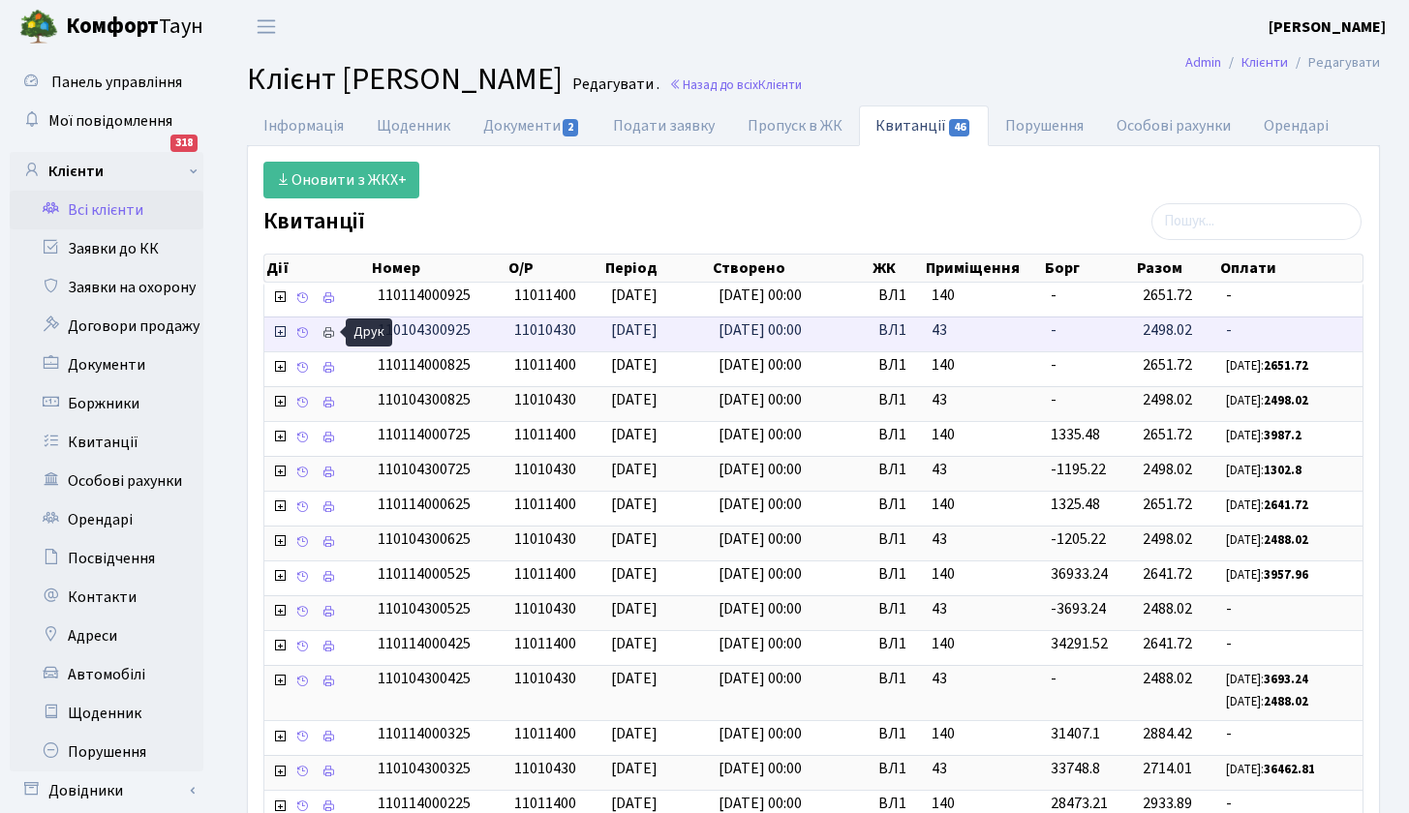
click at [329, 329] on icon at bounding box center [328, 333] width 14 height 14
click at [126, 218] on link "Всі клієнти" at bounding box center [107, 210] width 194 height 39
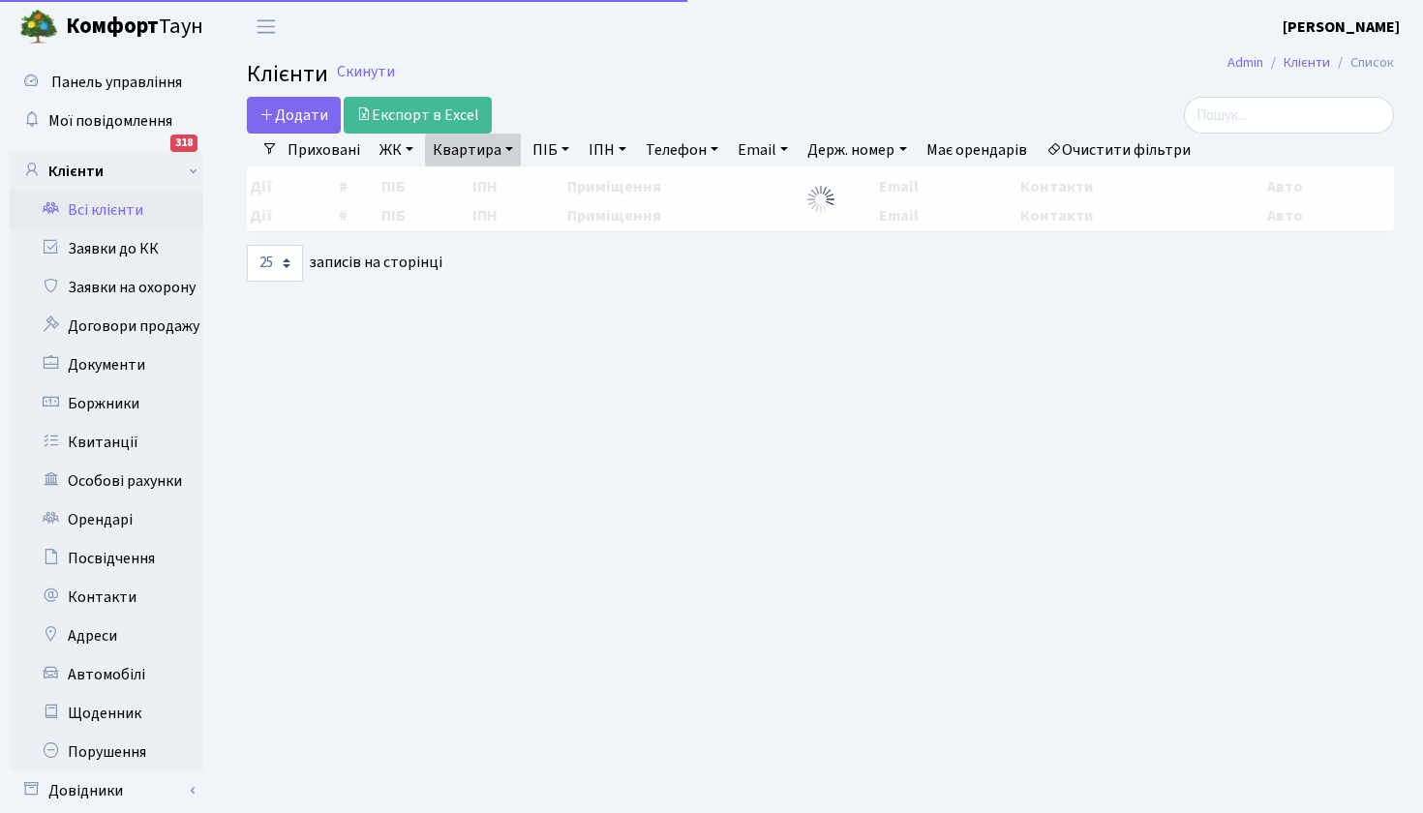
select select "25"
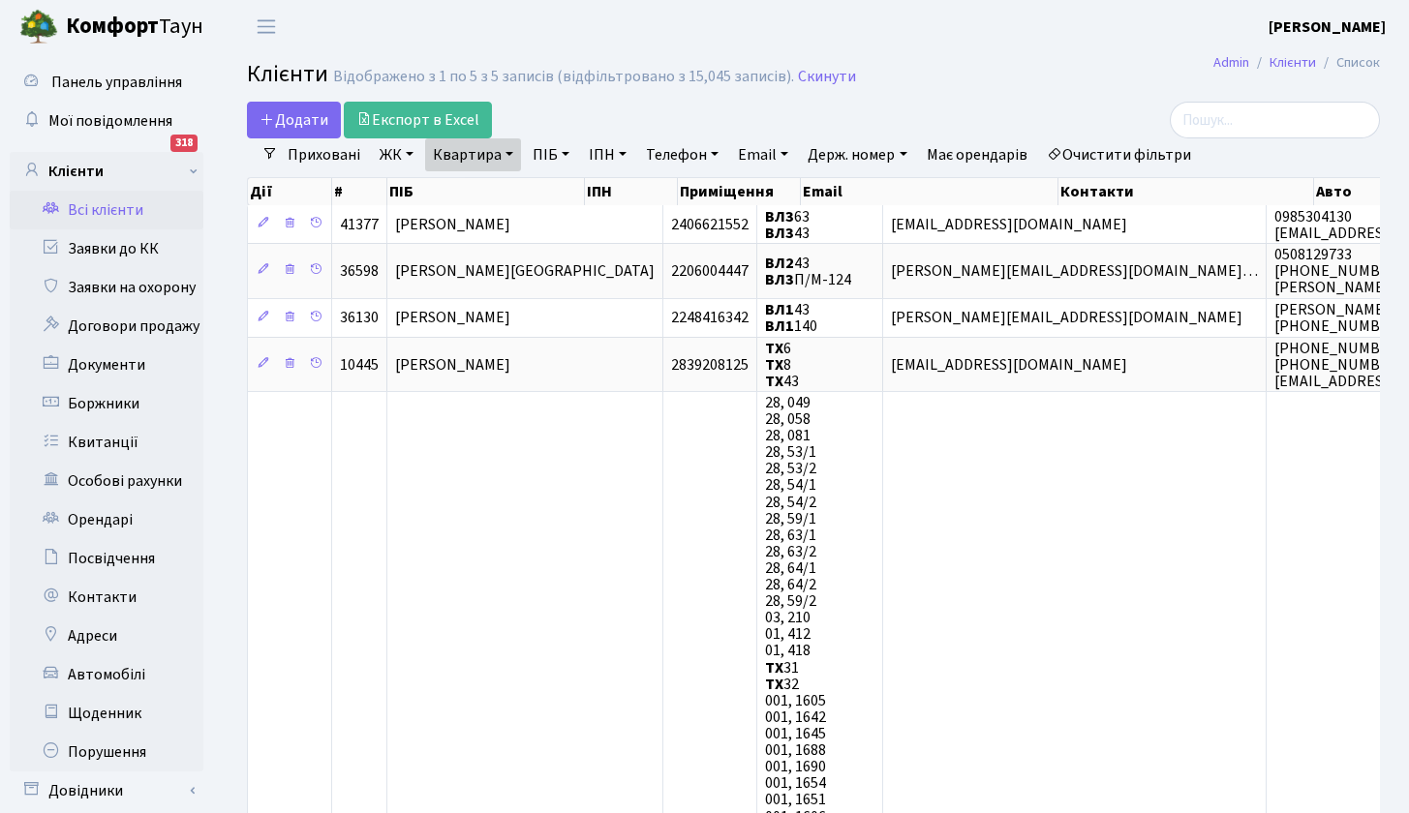
click at [506, 156] on link "Квартира" at bounding box center [473, 154] width 96 height 33
type input "35"
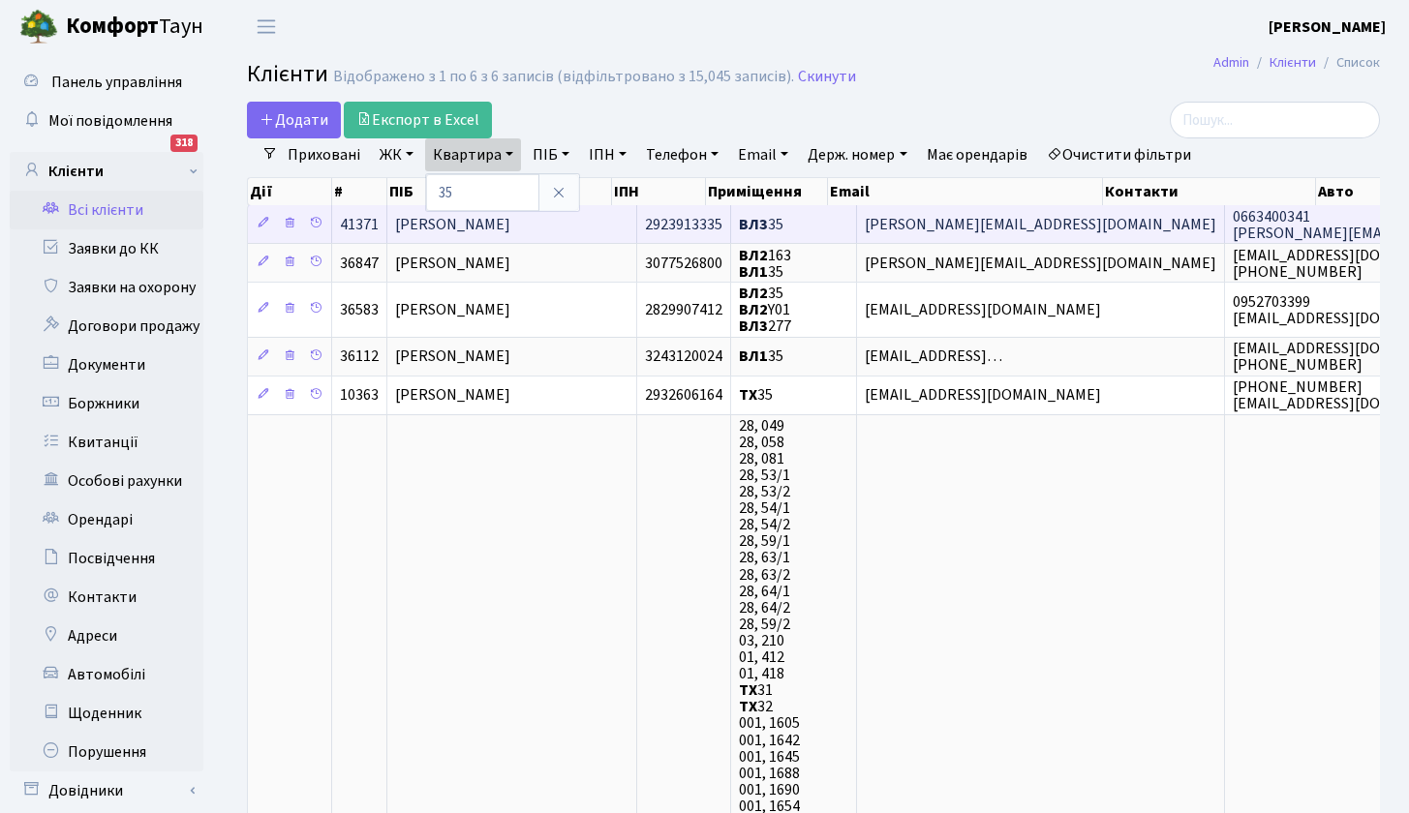
click at [510, 224] on span "Павленко Андрій Михайлович" at bounding box center [452, 224] width 115 height 21
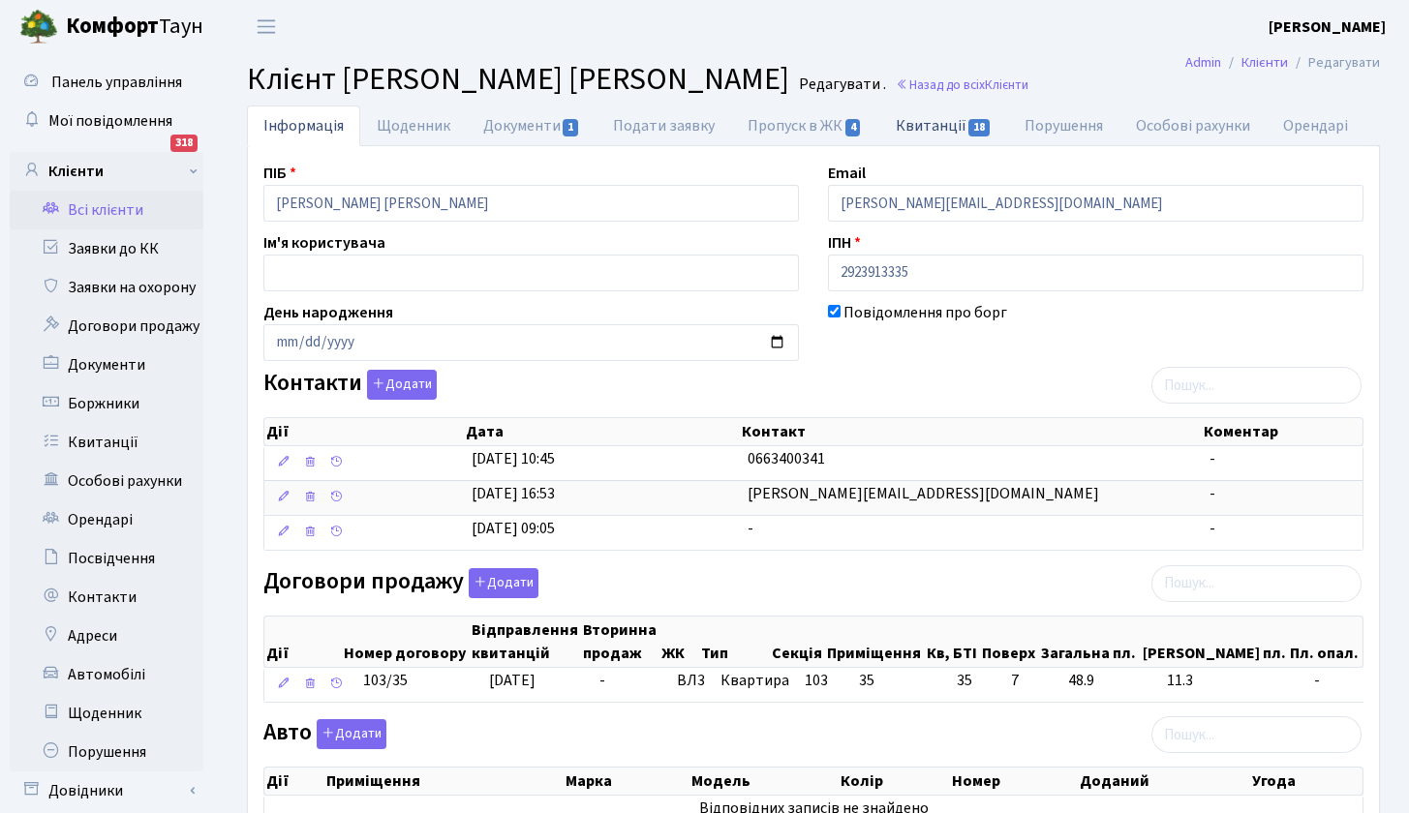
click at [940, 125] on link "Квитанції 18" at bounding box center [943, 126] width 129 height 40
select select "25"
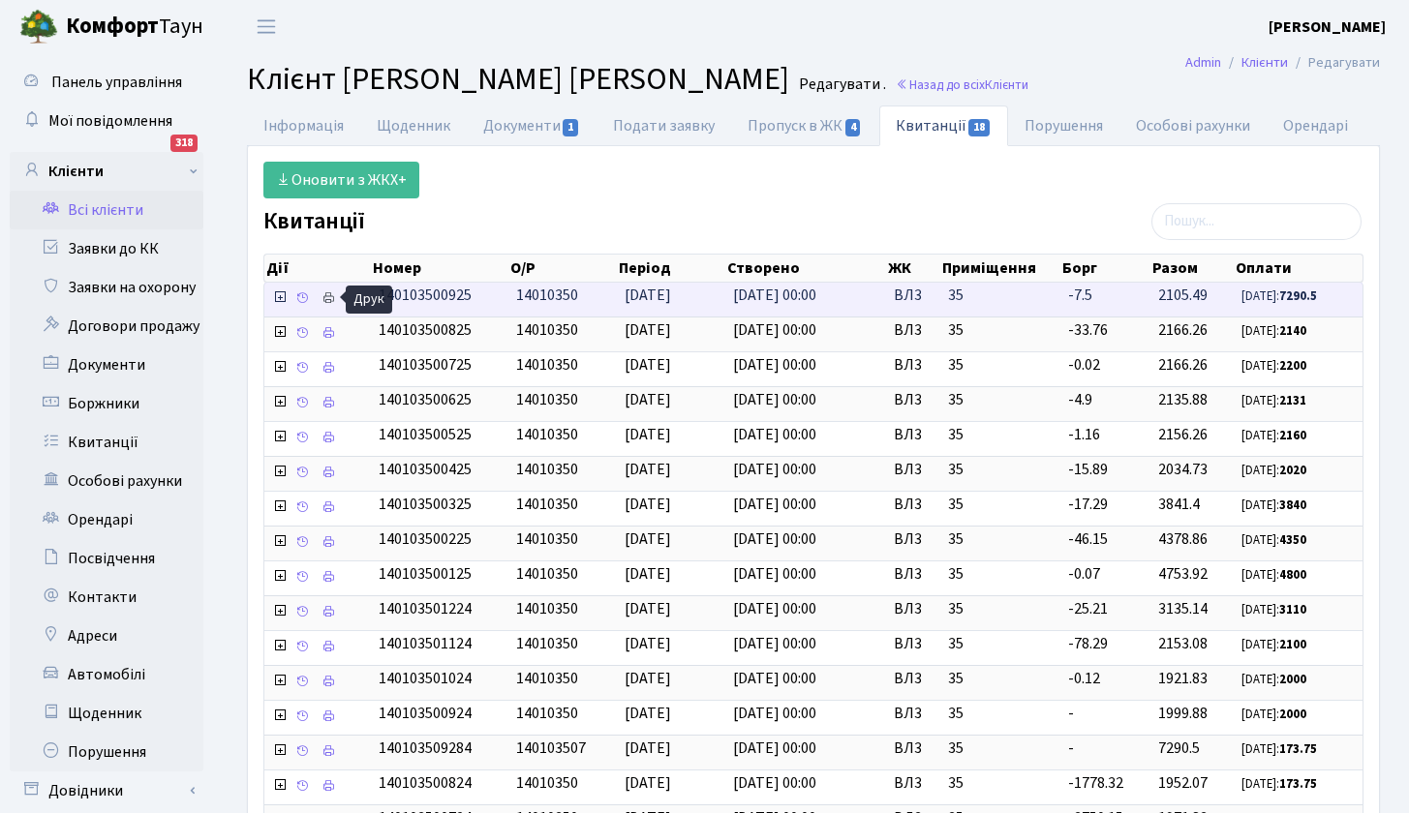
click at [330, 296] on icon at bounding box center [328, 298] width 14 height 14
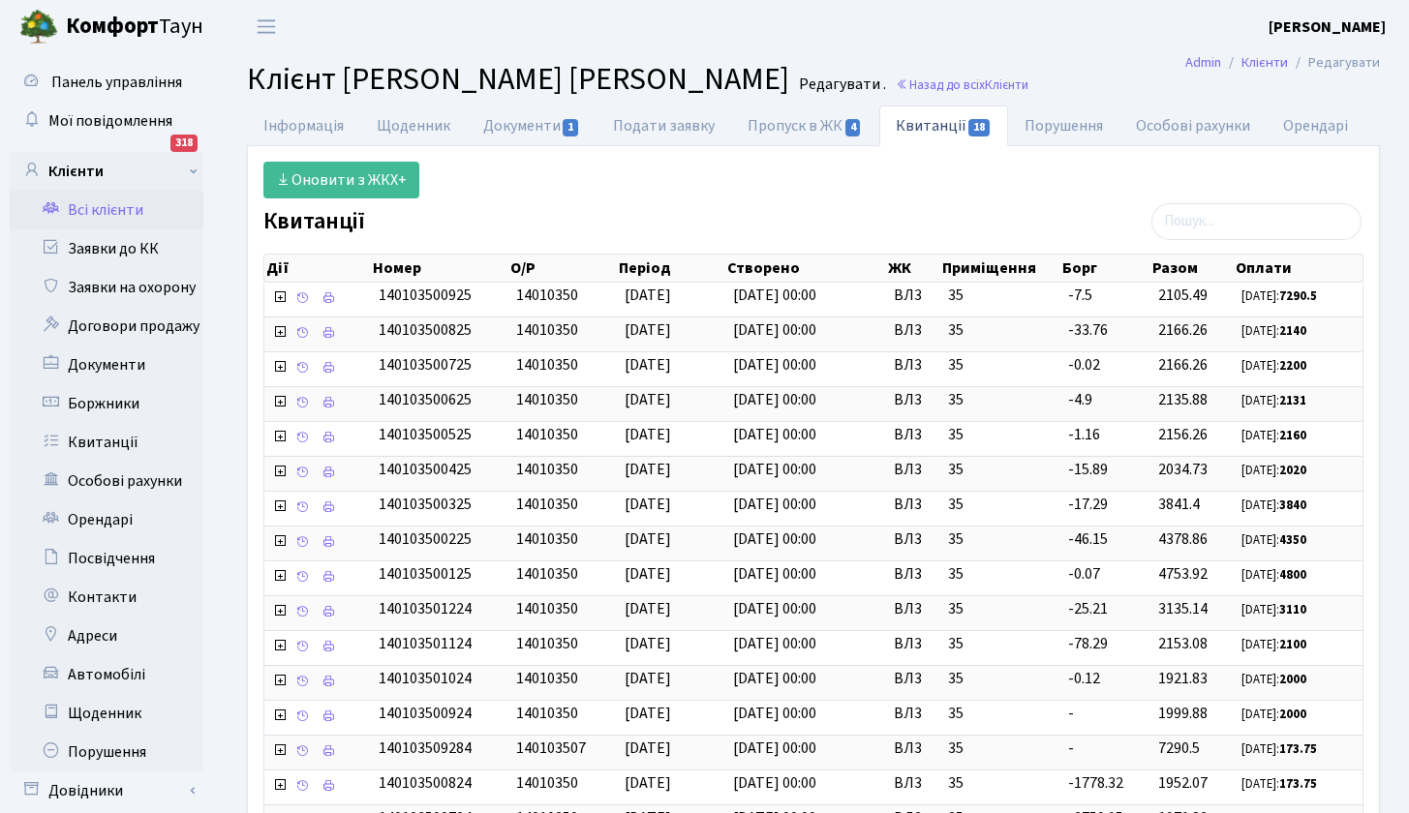
click at [137, 212] on link "Всі клієнти" at bounding box center [107, 210] width 194 height 39
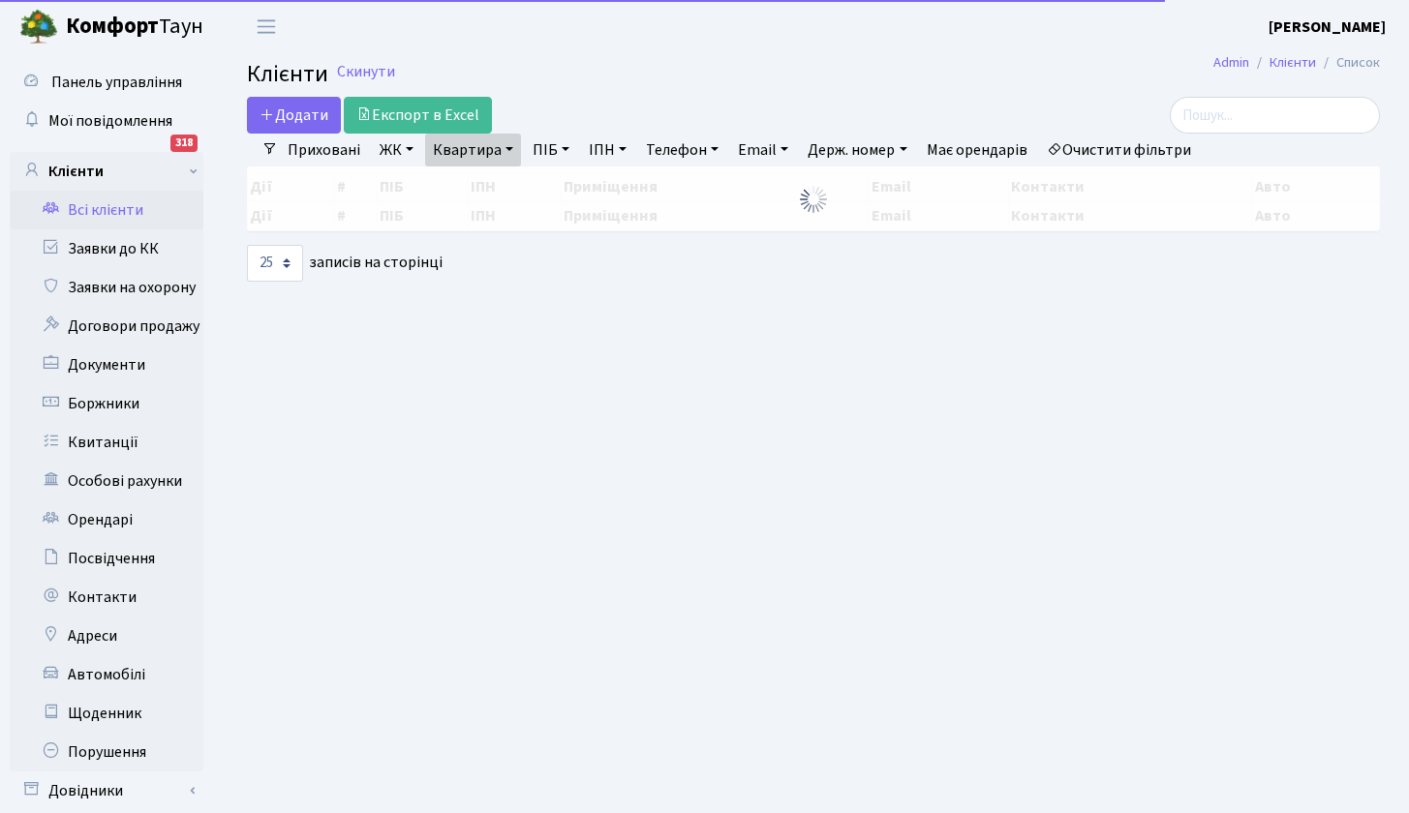
select select "25"
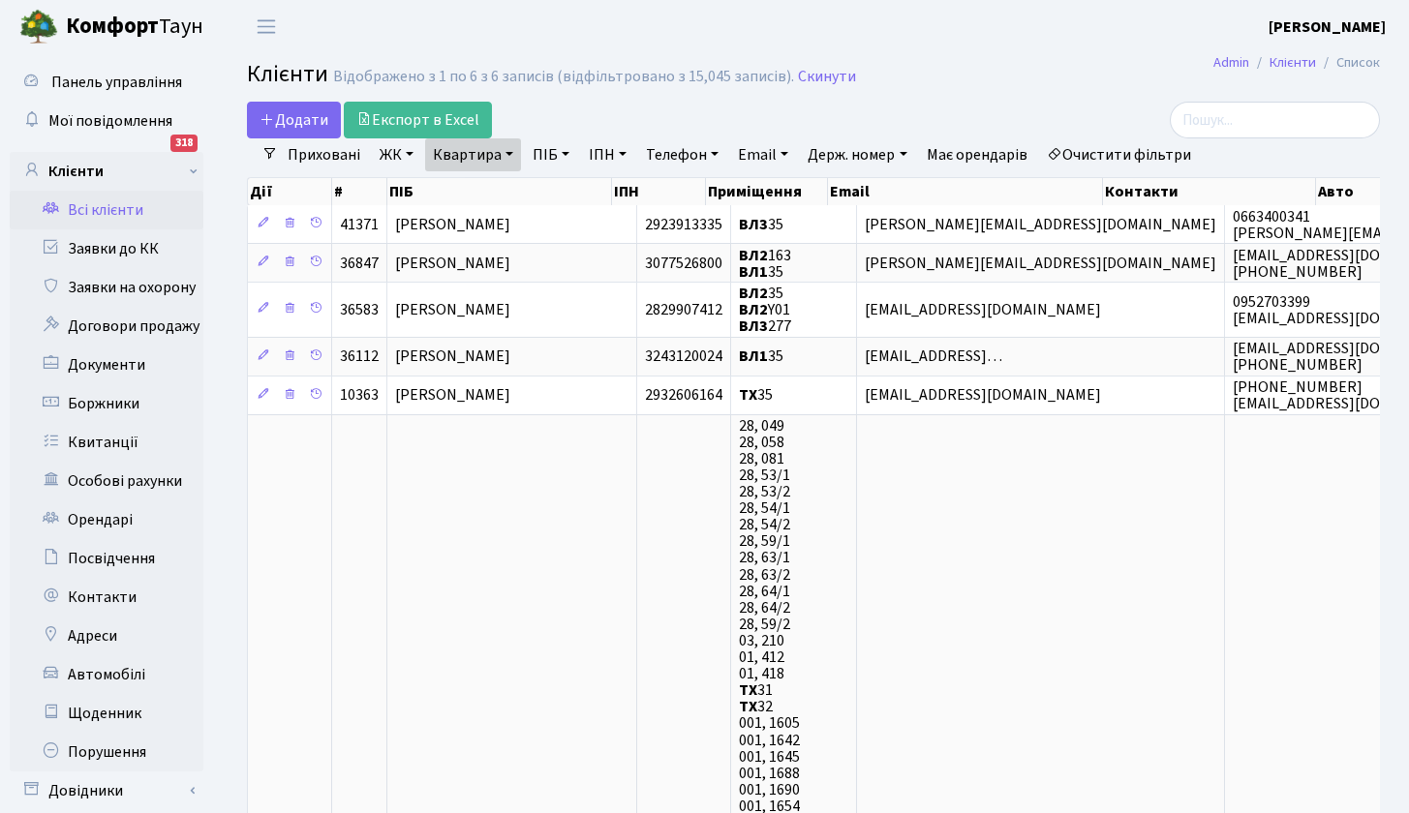
click at [494, 163] on link "Квартира" at bounding box center [473, 154] width 96 height 33
type input "151"
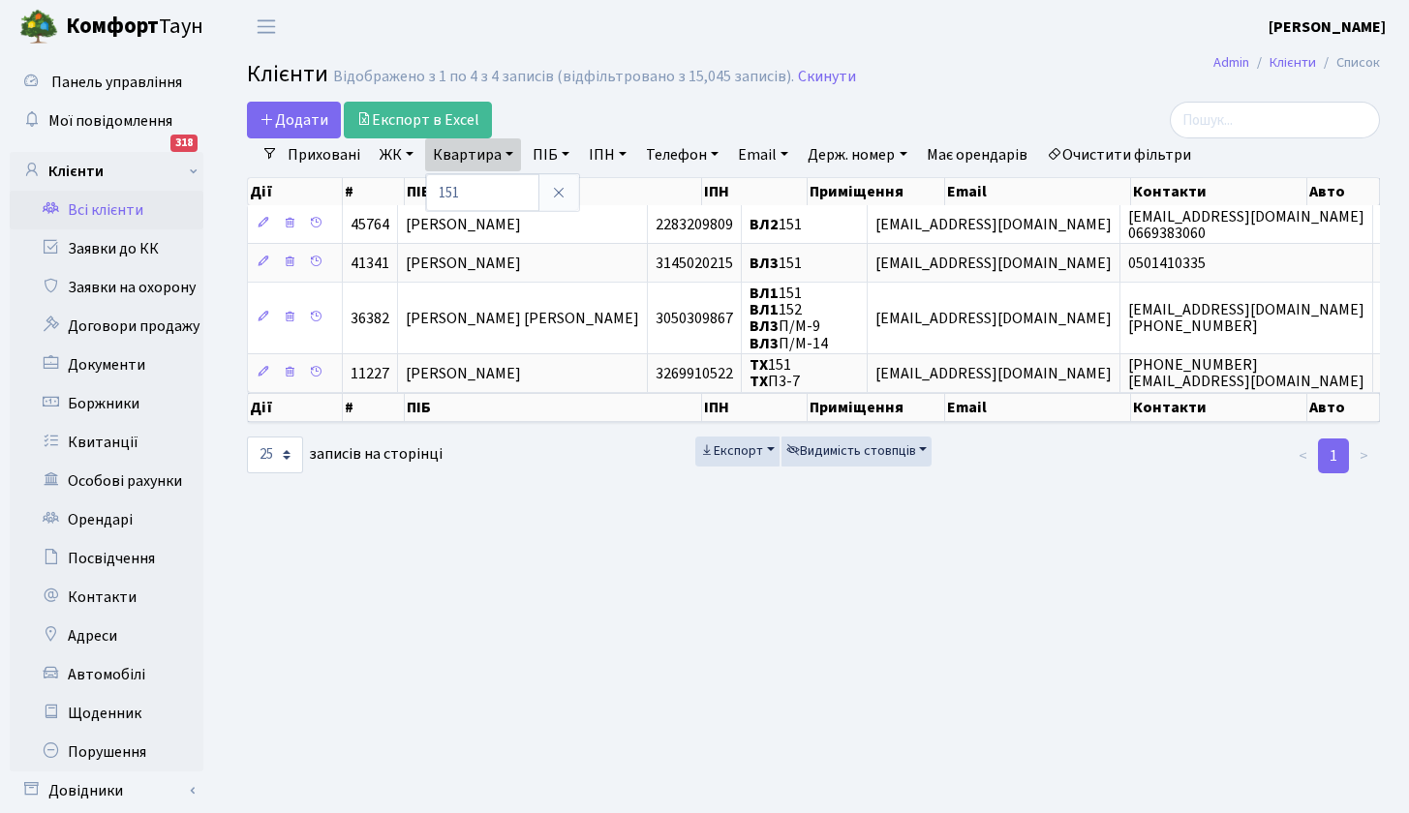
click at [751, 555] on main "Admin Клієнти Список Клієнти Відображено з 1 по 4 з 4 записів (відфільтровано з…" at bounding box center [813, 455] width 1191 height 805
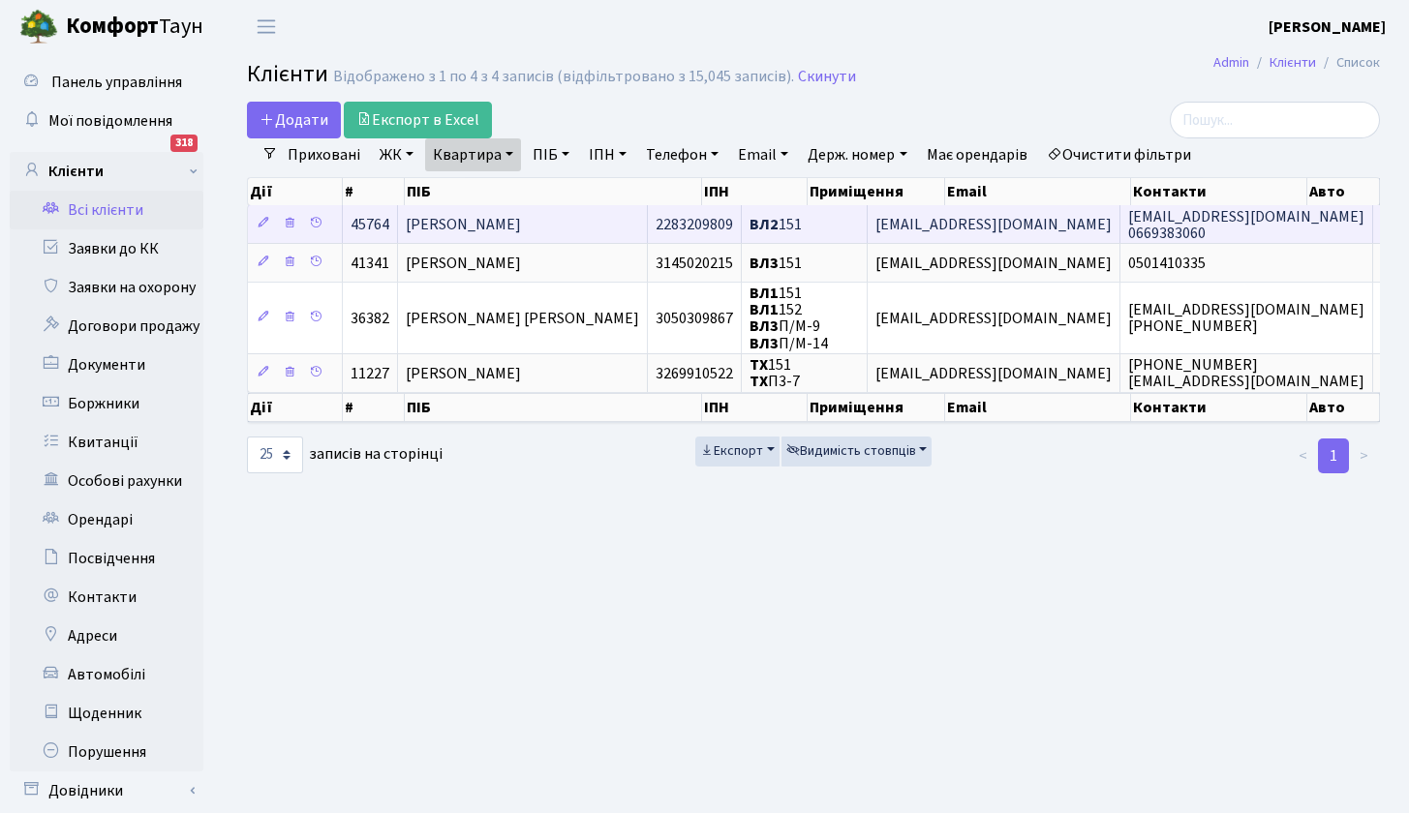
click at [457, 223] on span "[PERSON_NAME] [PERSON_NAME]" at bounding box center [463, 224] width 115 height 21
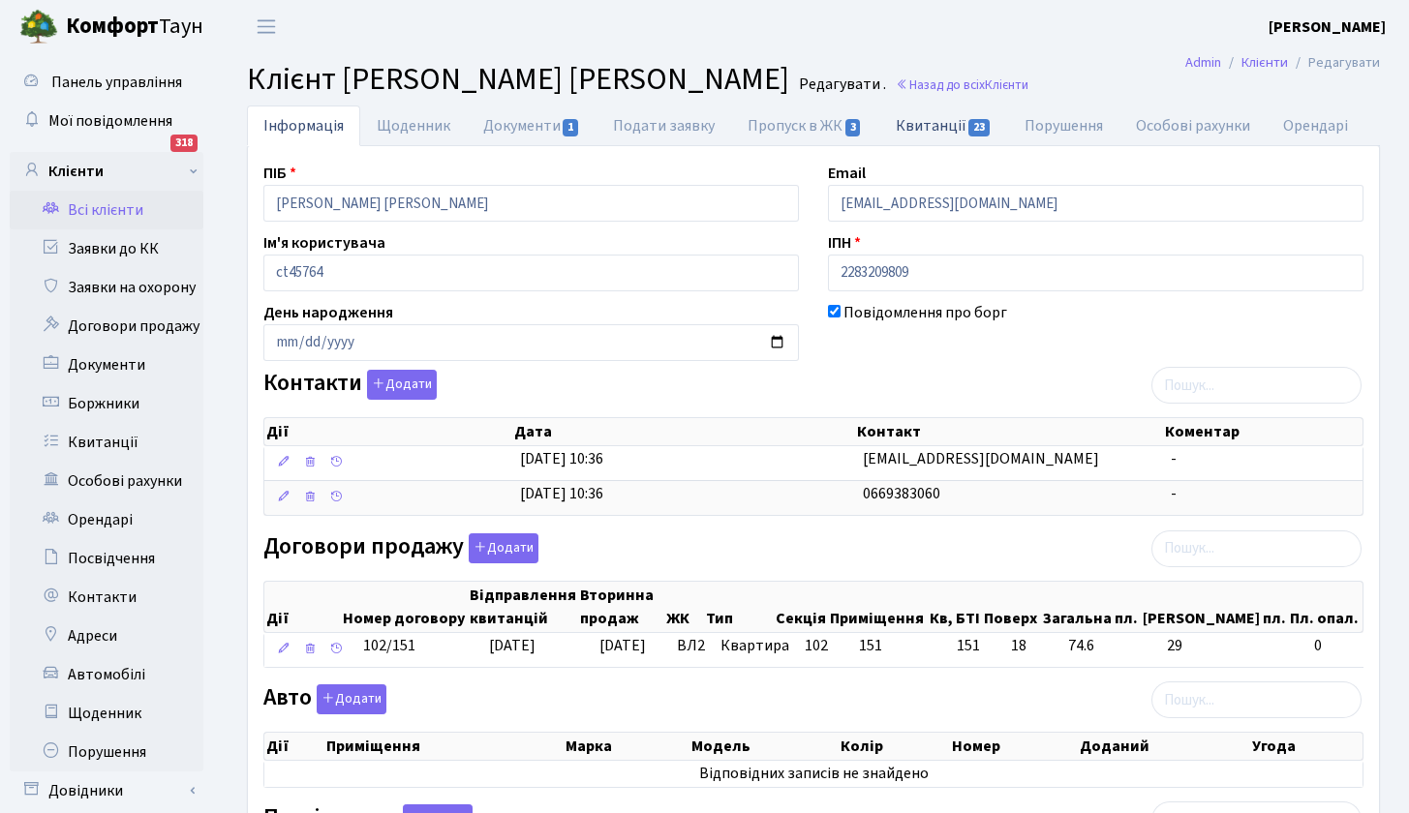
click at [940, 126] on link "Квитанції 23" at bounding box center [943, 126] width 129 height 40
select select "25"
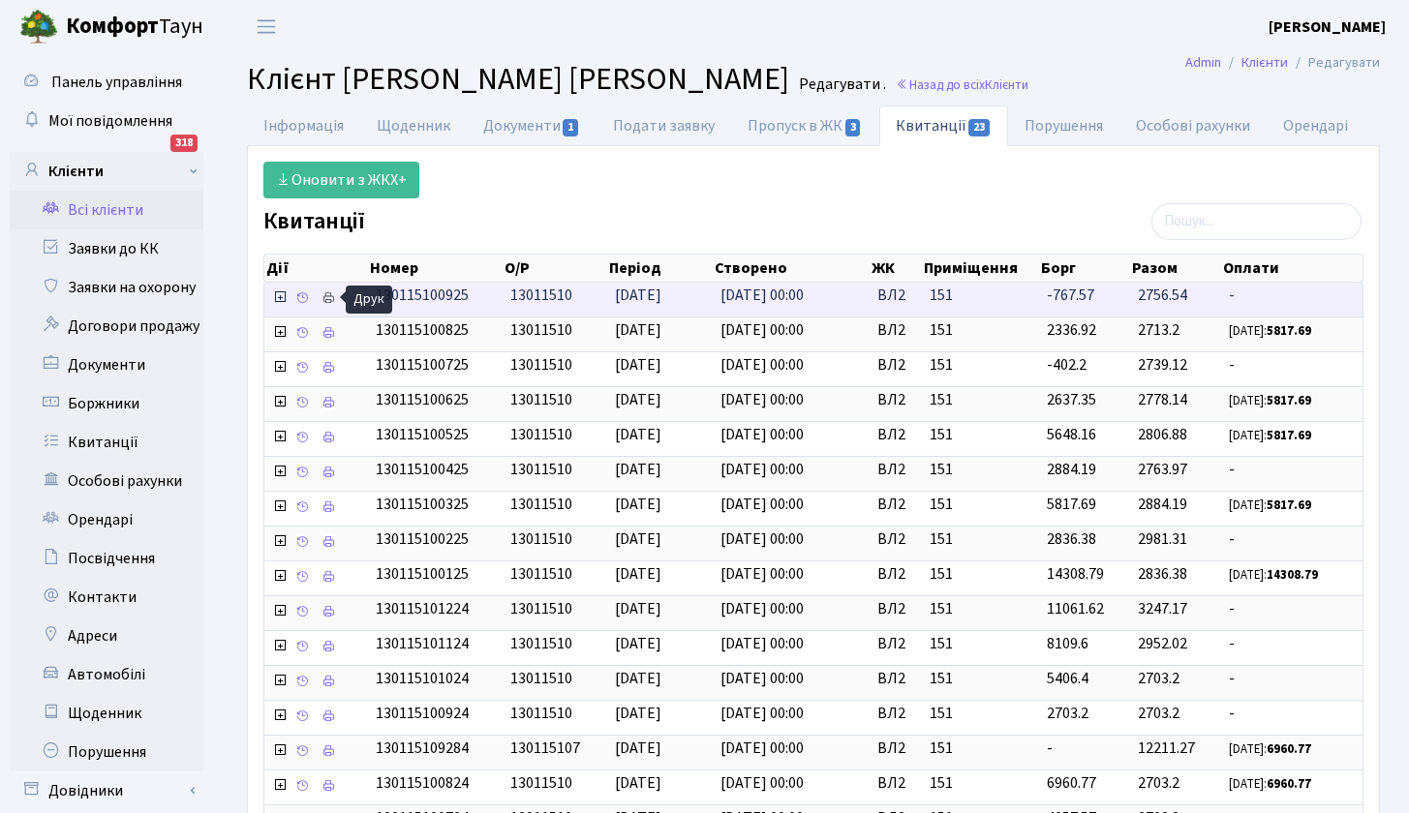
click at [332, 298] on icon at bounding box center [328, 298] width 14 height 14
